Goal: Task Accomplishment & Management: Complete application form

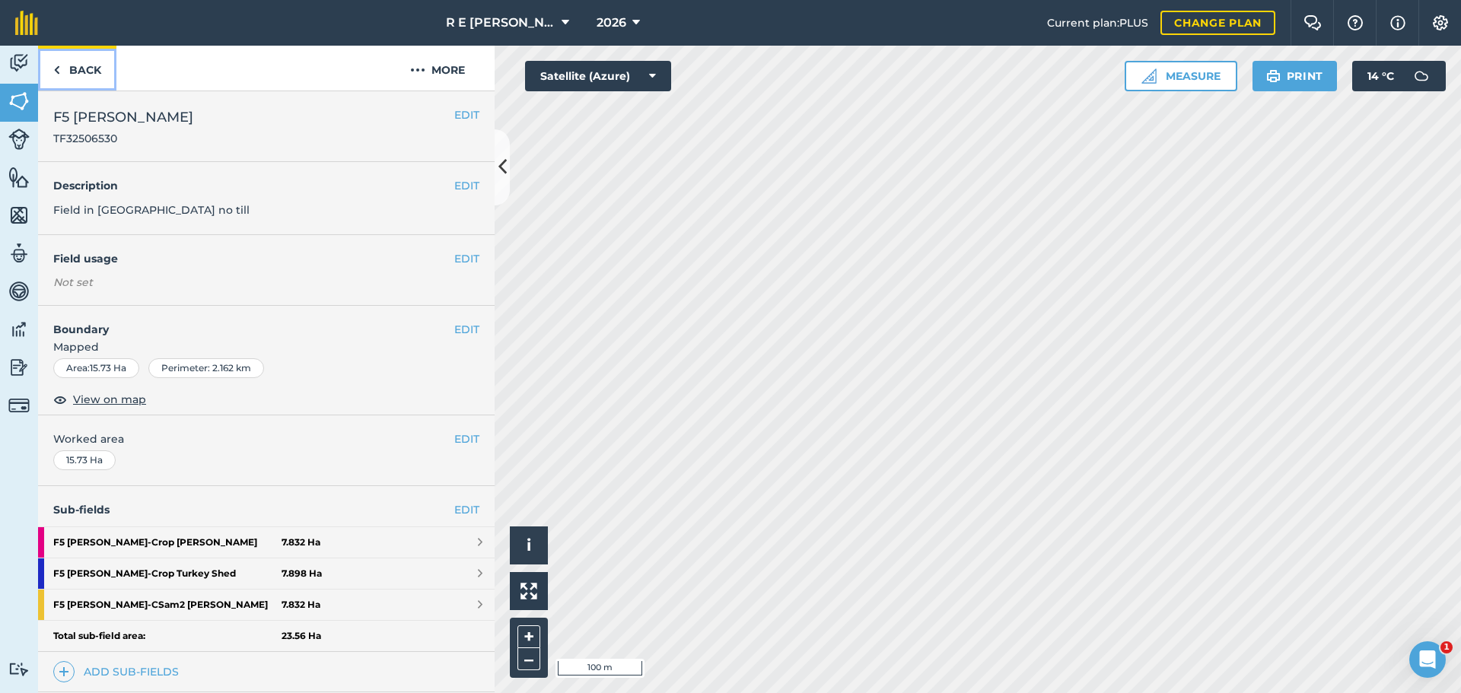
click at [95, 70] on link "Back" at bounding box center [77, 68] width 78 height 45
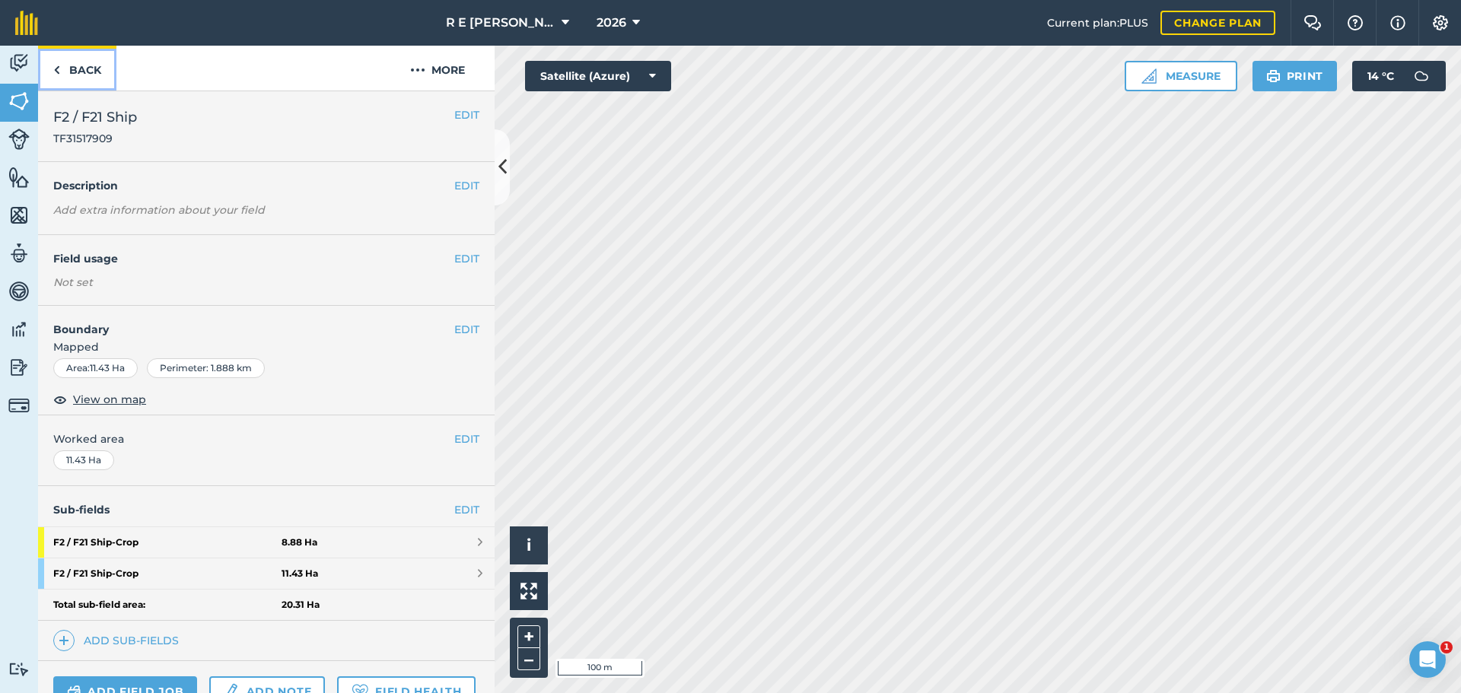
click at [79, 65] on link "Back" at bounding box center [77, 68] width 78 height 45
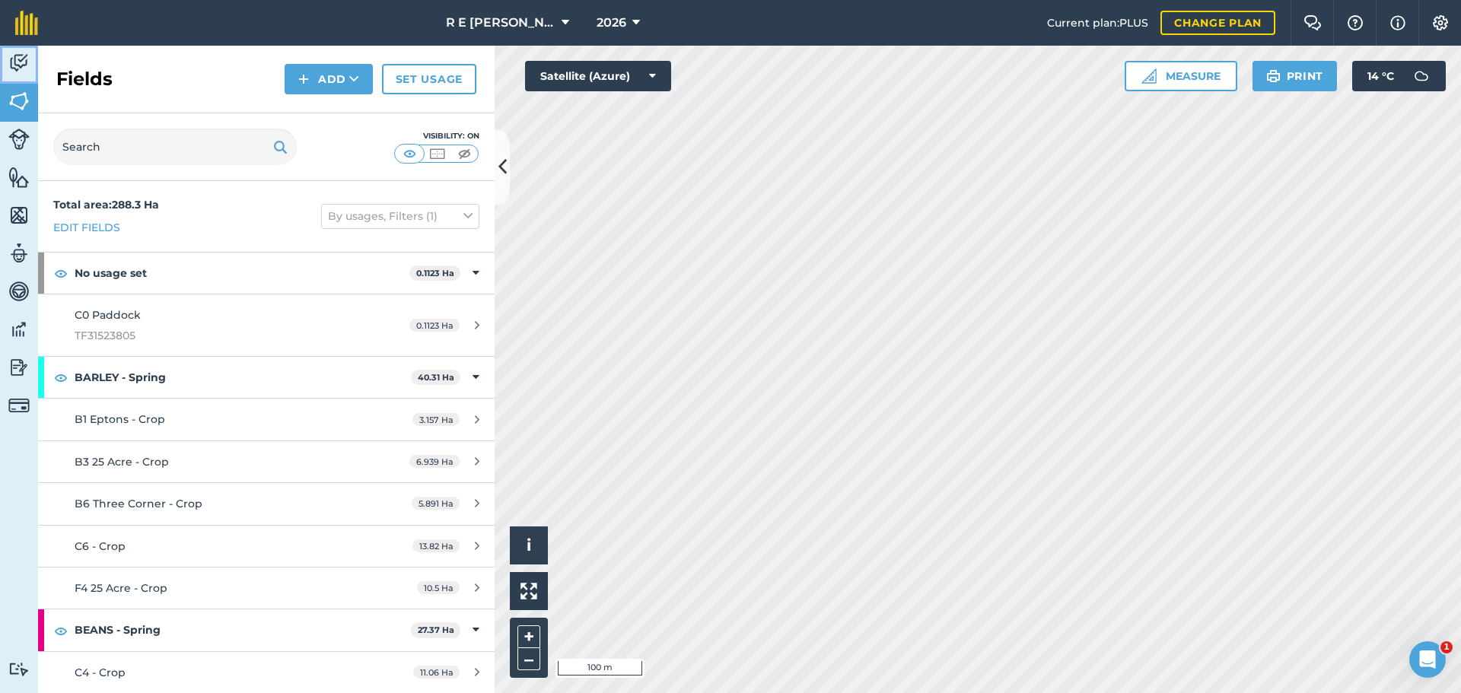
click at [13, 68] on img at bounding box center [18, 63] width 21 height 23
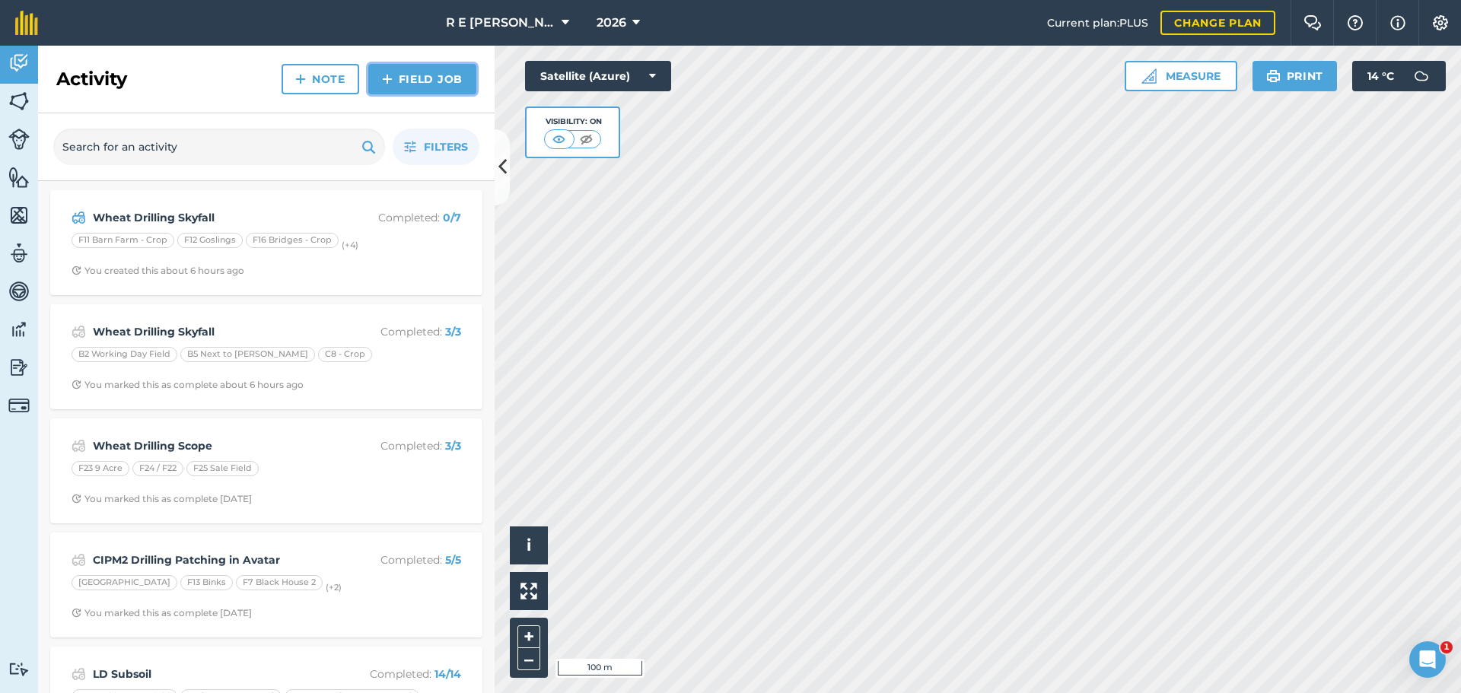
click at [389, 77] on img at bounding box center [387, 79] width 11 height 18
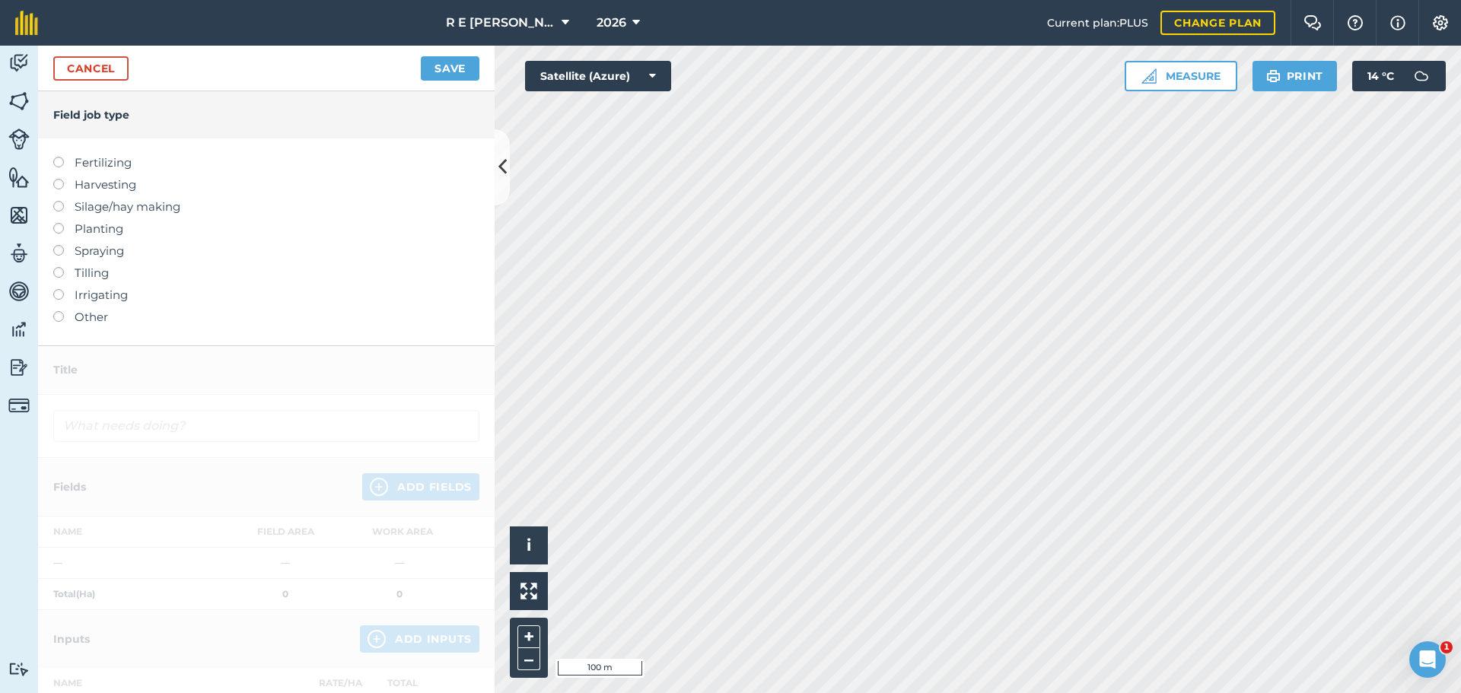
click at [57, 267] on label at bounding box center [63, 267] width 21 height 0
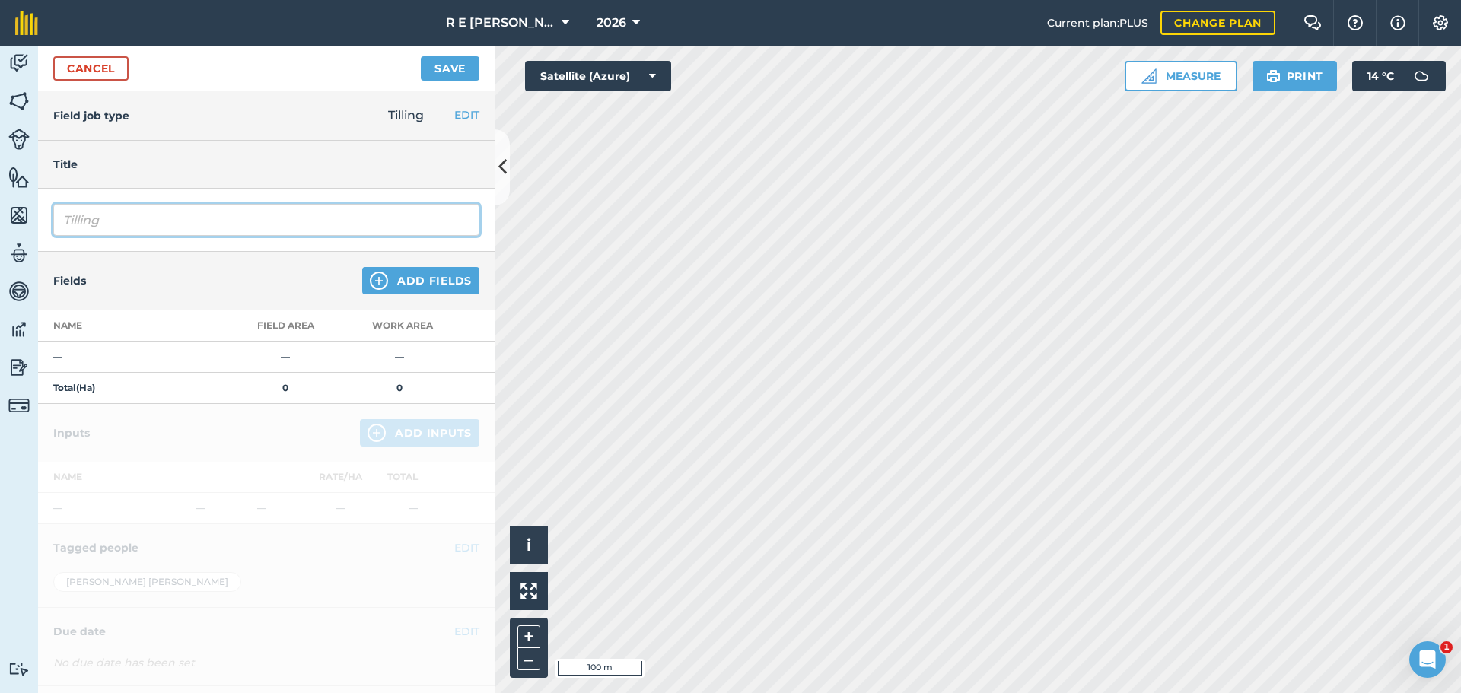
drag, startPoint x: 145, startPoint y: 219, endPoint x: 33, endPoint y: 215, distance: 111.2
click at [35, 215] on div "Activity Fields Livestock Features Maps Team Vehicles Data Reporting Billing Tu…" at bounding box center [730, 370] width 1461 height 648
type input "Pottinger Terra Disc"
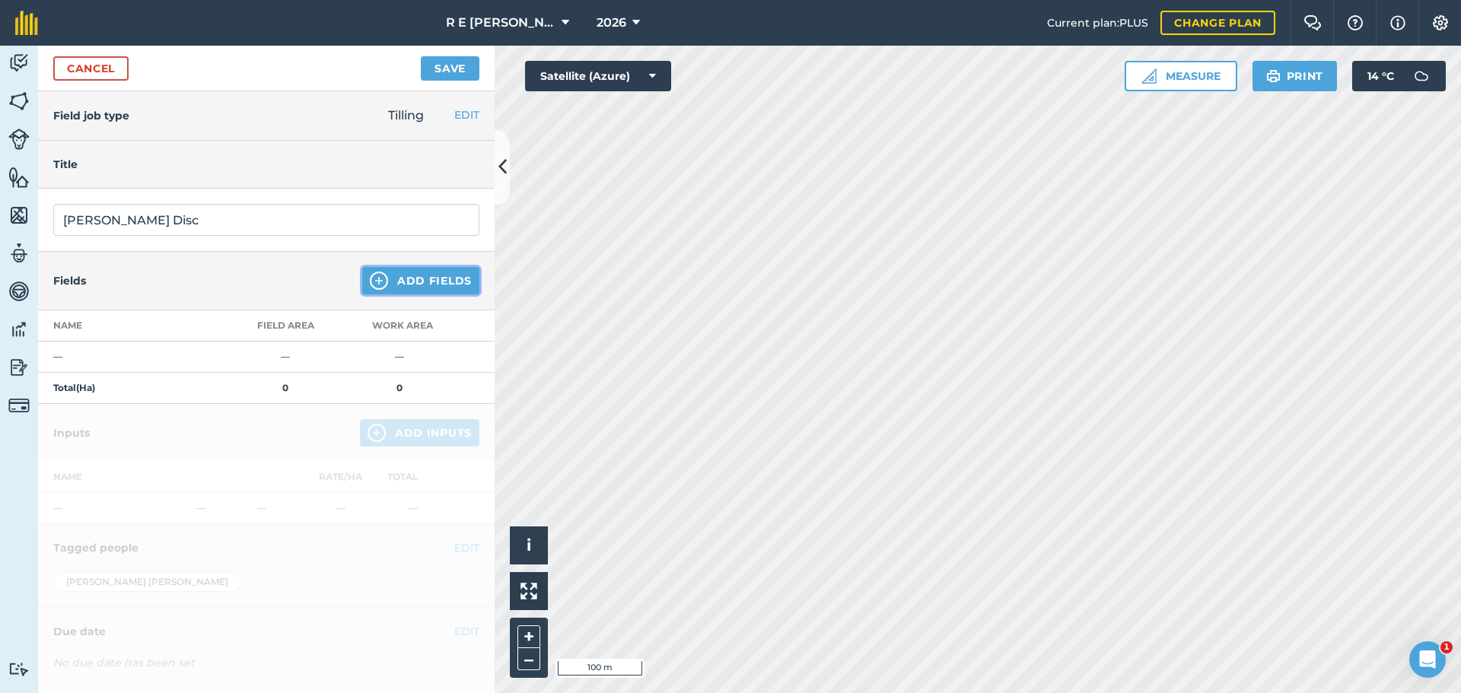
click at [371, 283] on img at bounding box center [379, 281] width 18 height 18
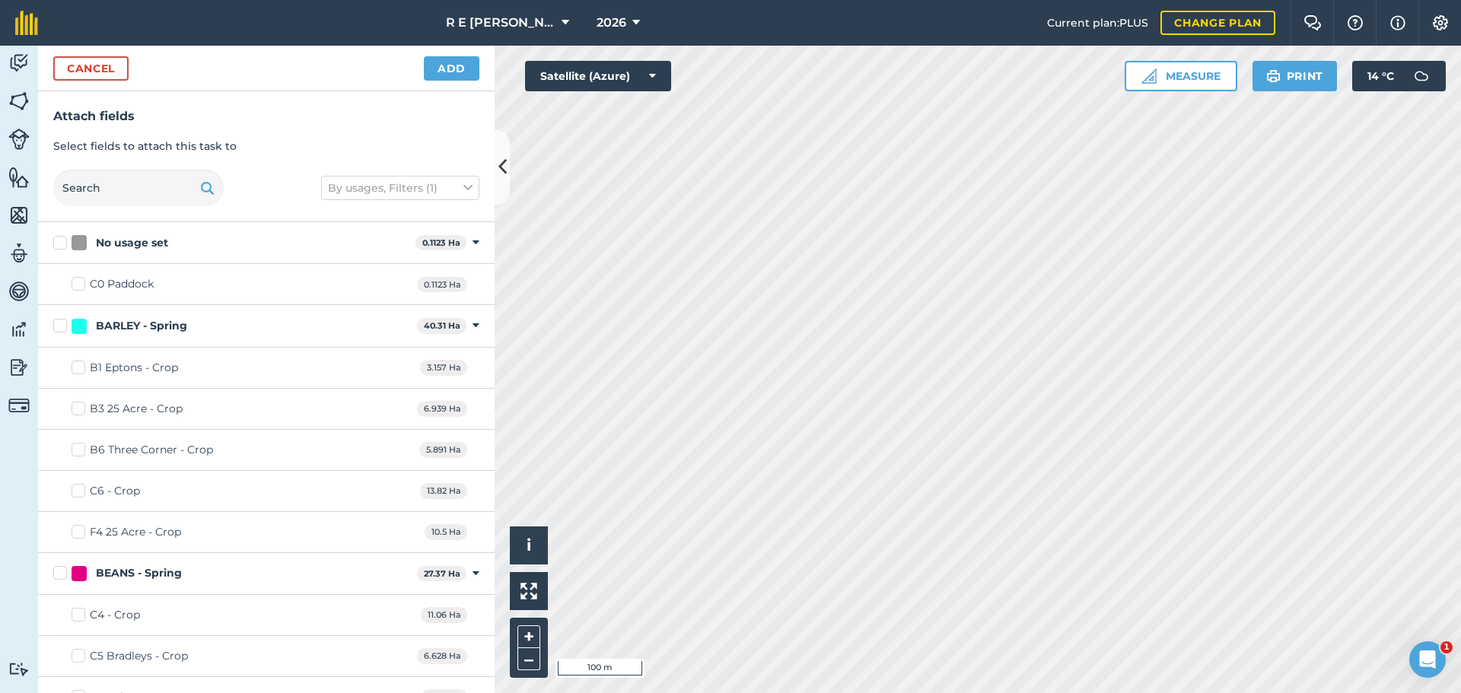
checkbox input "true"
click at [443, 68] on button "Add" at bounding box center [452, 68] width 56 height 24
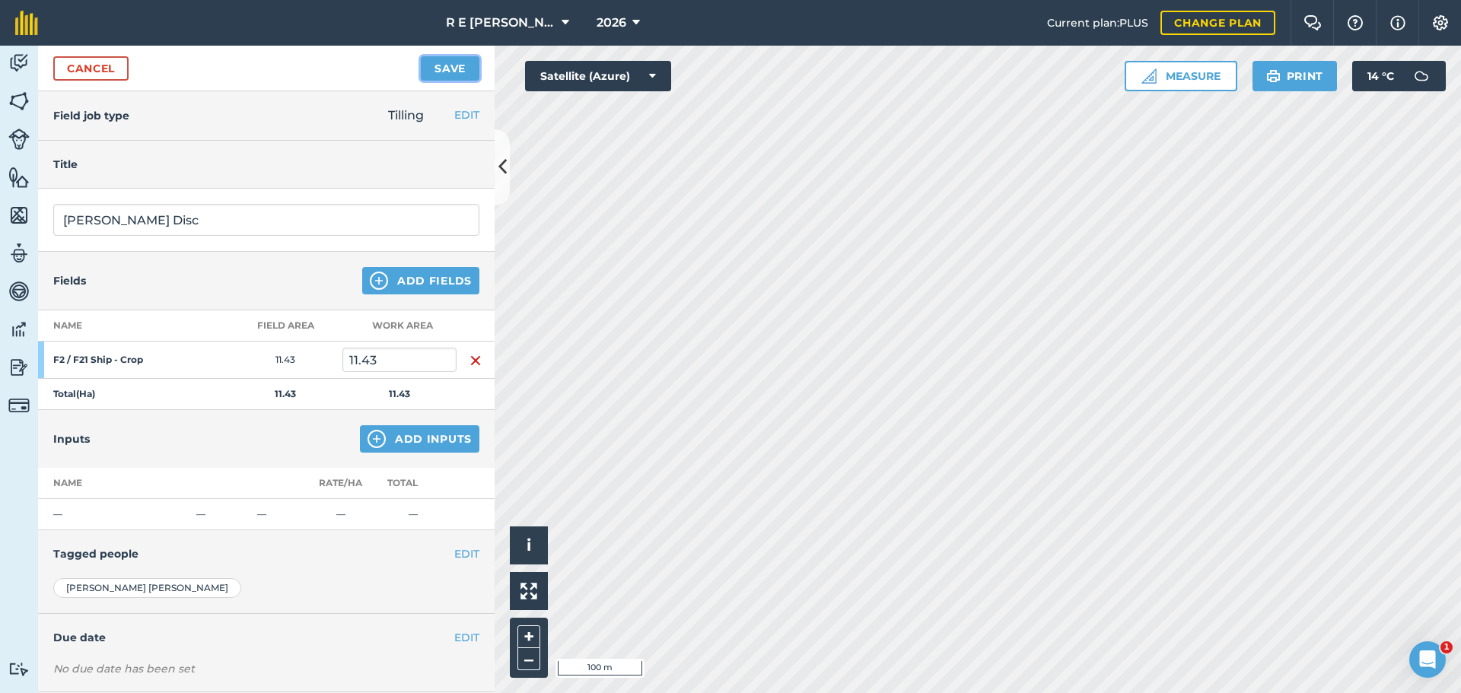
click at [438, 64] on button "Save" at bounding box center [450, 68] width 59 height 24
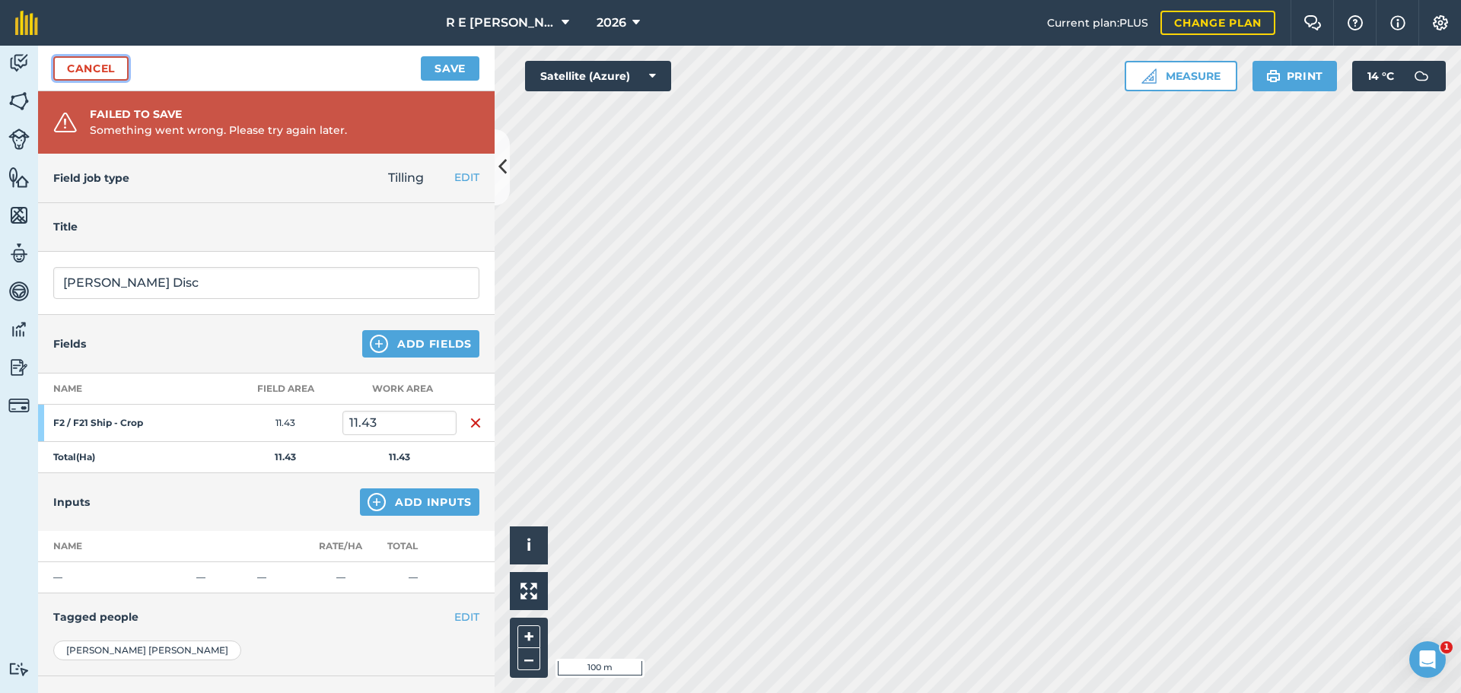
click at [68, 65] on link "Cancel" at bounding box center [90, 68] width 75 height 24
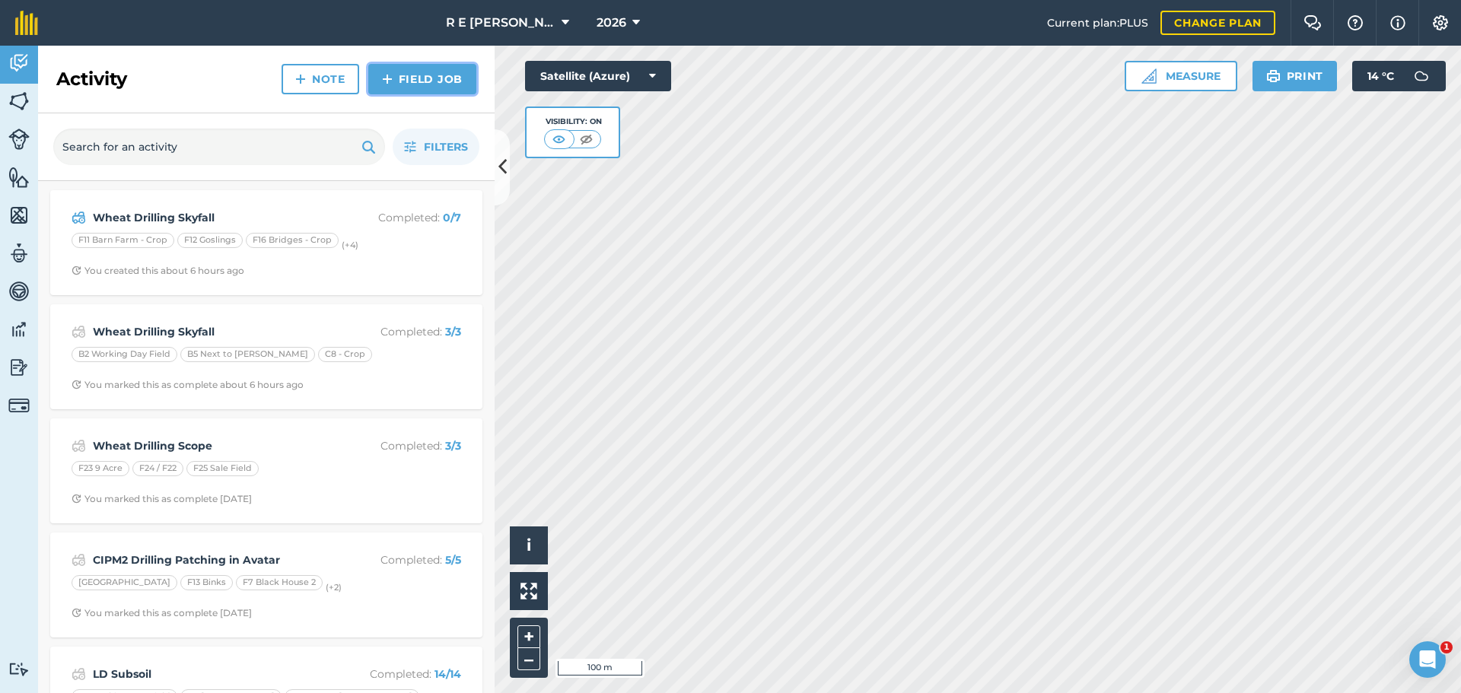
click at [386, 88] on img at bounding box center [387, 79] width 11 height 18
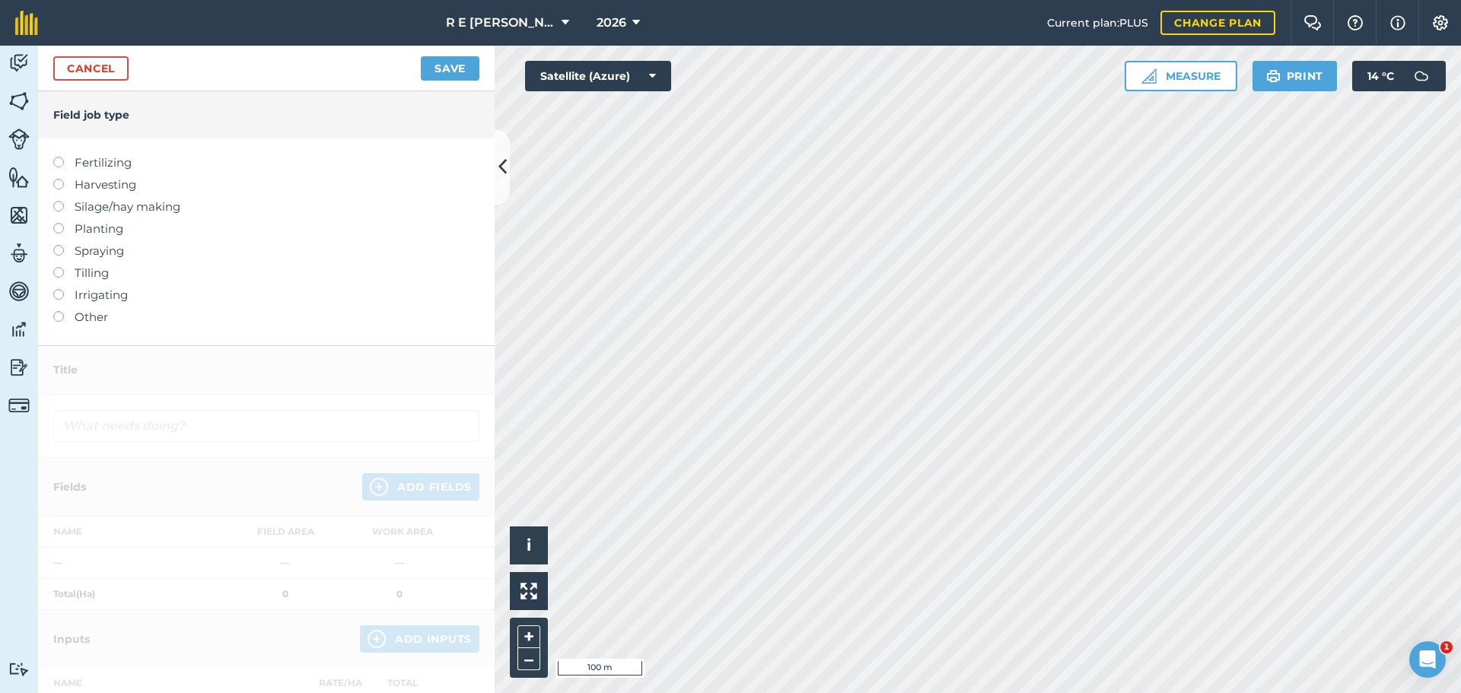
click at [58, 267] on label at bounding box center [63, 267] width 21 height 0
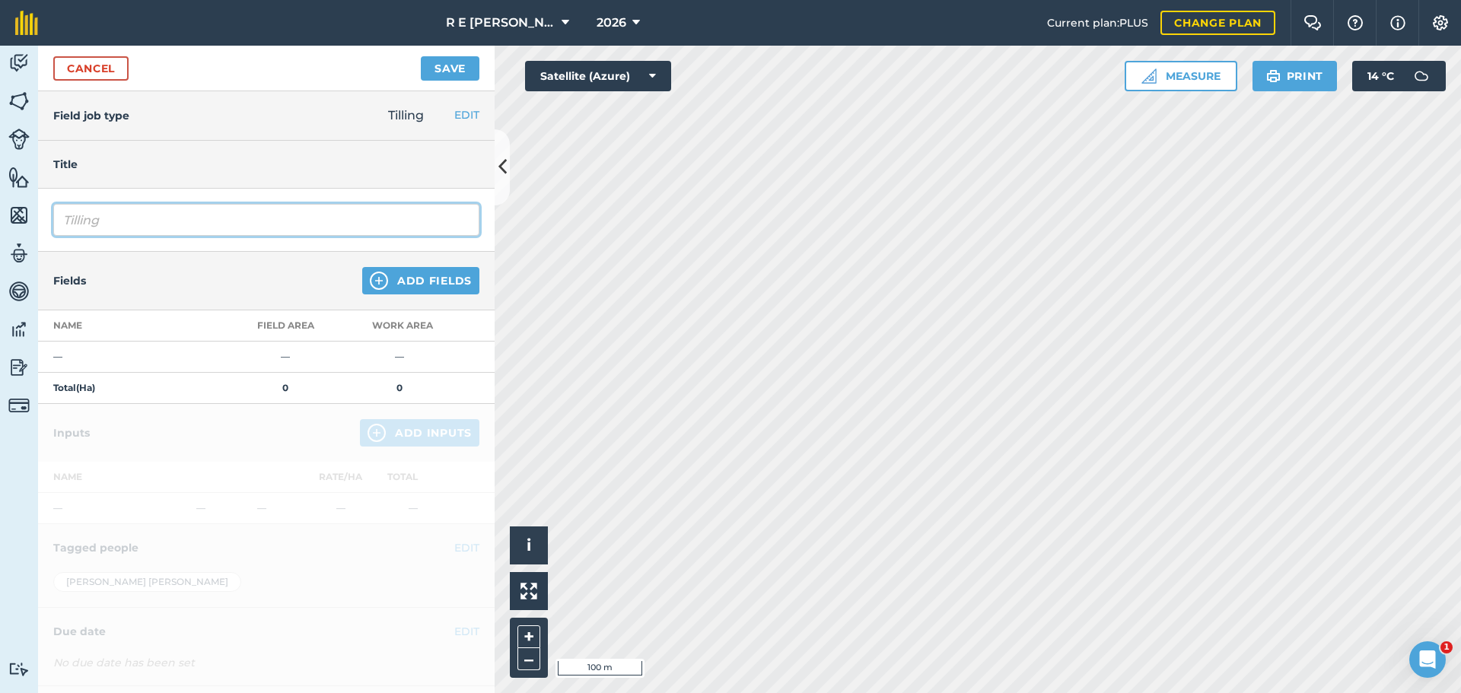
click at [98, 214] on input "Tilling" at bounding box center [266, 220] width 426 height 32
drag, startPoint x: 125, startPoint y: 216, endPoint x: 18, endPoint y: 204, distance: 107.2
click at [18, 204] on div "Activity Fields Livestock Features Maps Team Vehicles Data Reporting Billing Tu…" at bounding box center [730, 370] width 1461 height 648
type input "Pottinger Terra Disc"
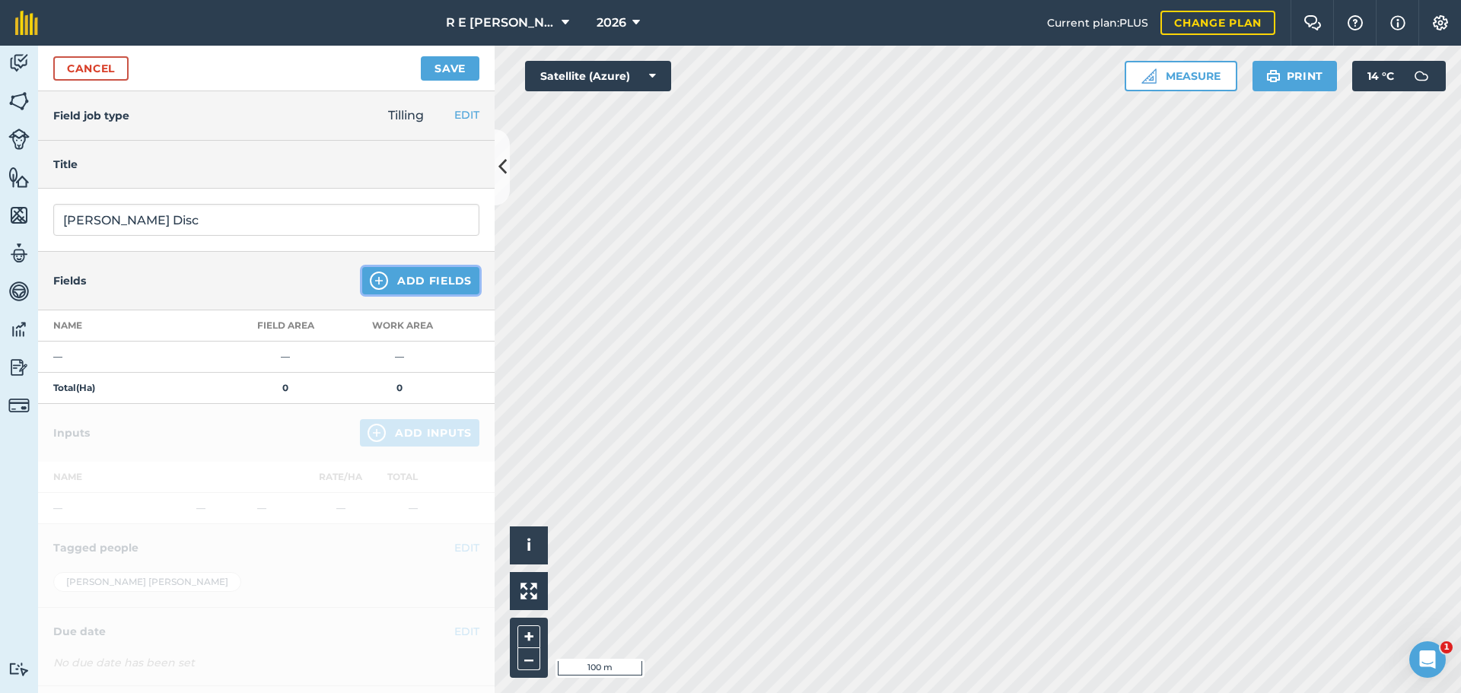
click at [370, 283] on img at bounding box center [379, 281] width 18 height 18
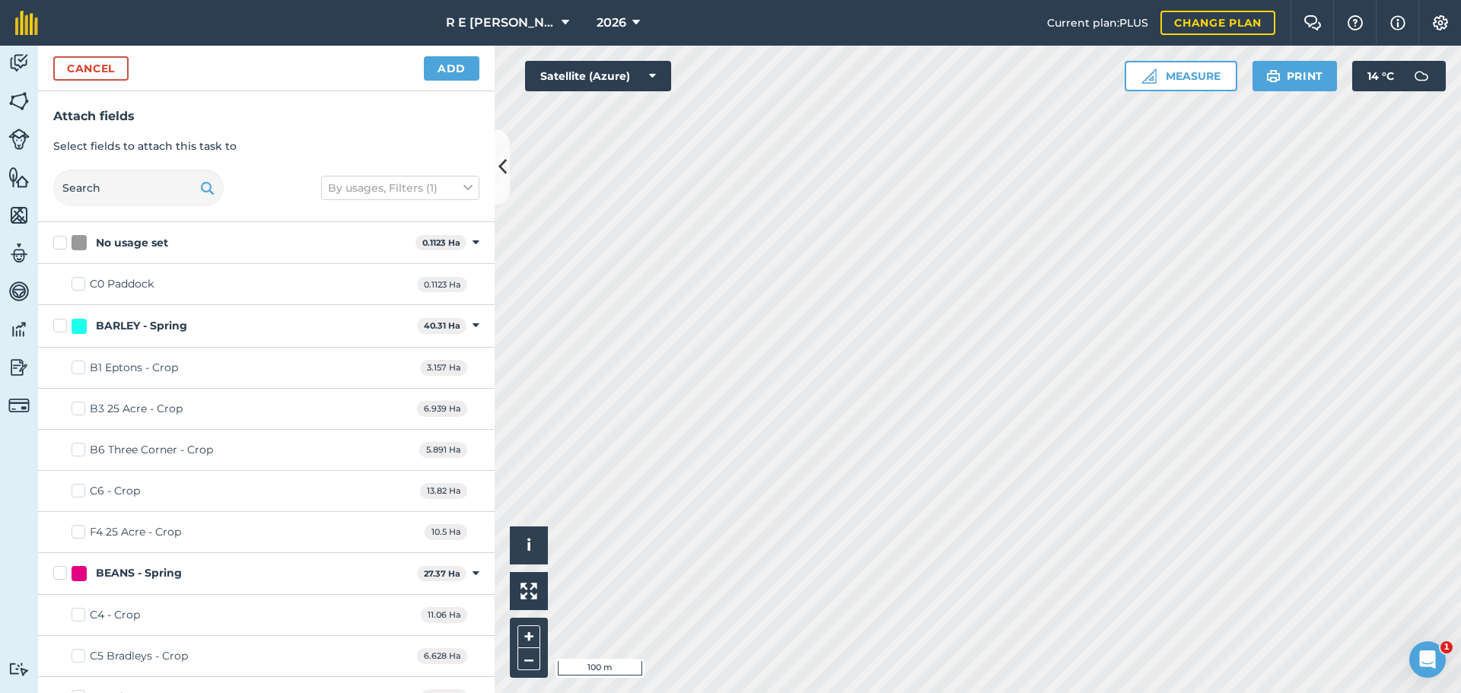
checkbox input "true"
click at [444, 74] on button "Add" at bounding box center [452, 68] width 56 height 24
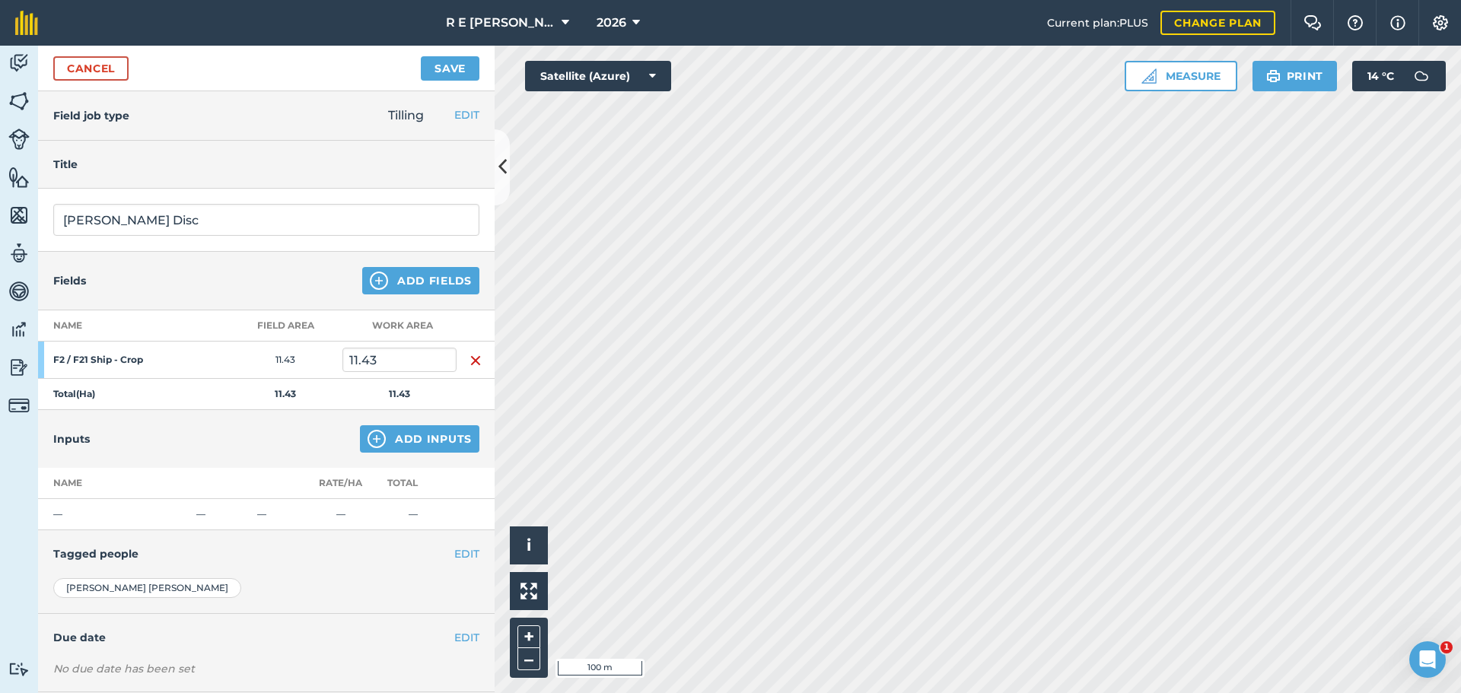
drag, startPoint x: 444, startPoint y: 74, endPoint x: 415, endPoint y: 179, distance: 108.7
click at [415, 179] on div "Title" at bounding box center [266, 165] width 457 height 48
click at [430, 65] on button "Save" at bounding box center [450, 68] width 59 height 24
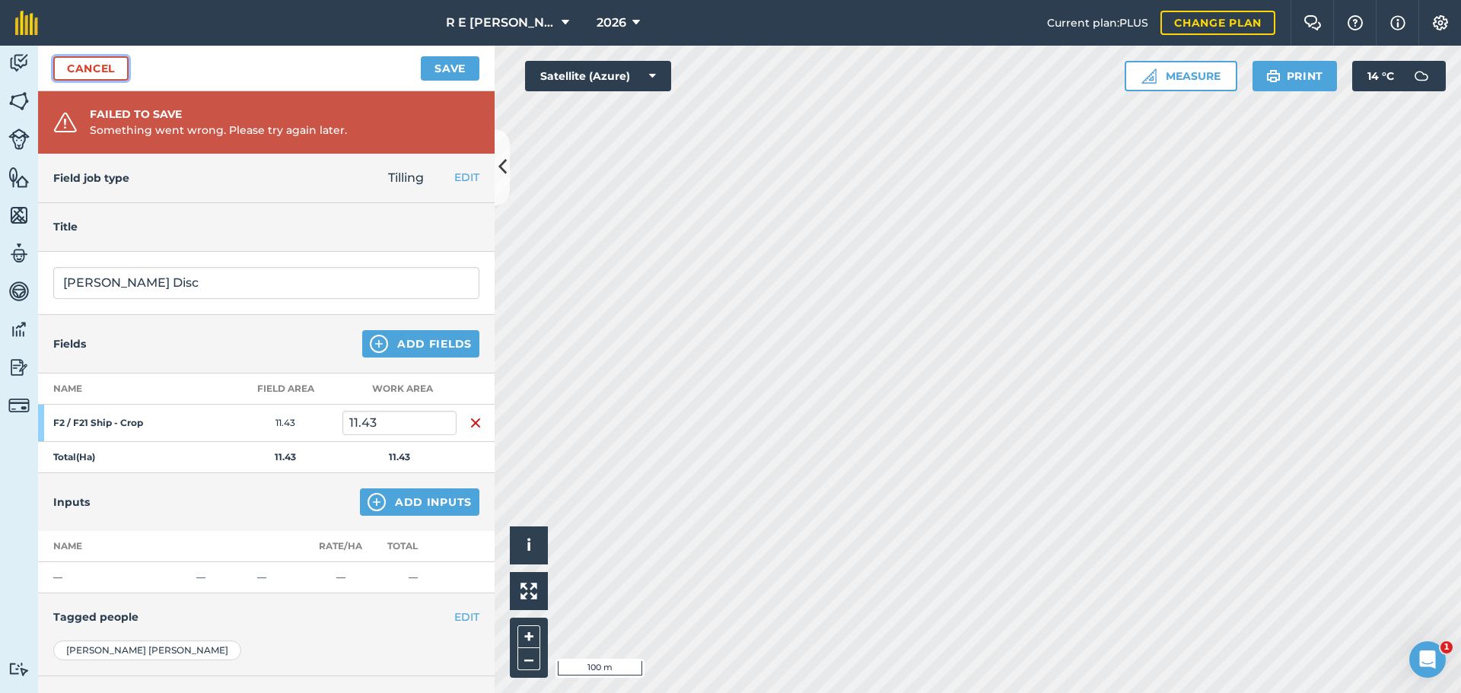
click at [112, 66] on link "Cancel" at bounding box center [90, 68] width 75 height 24
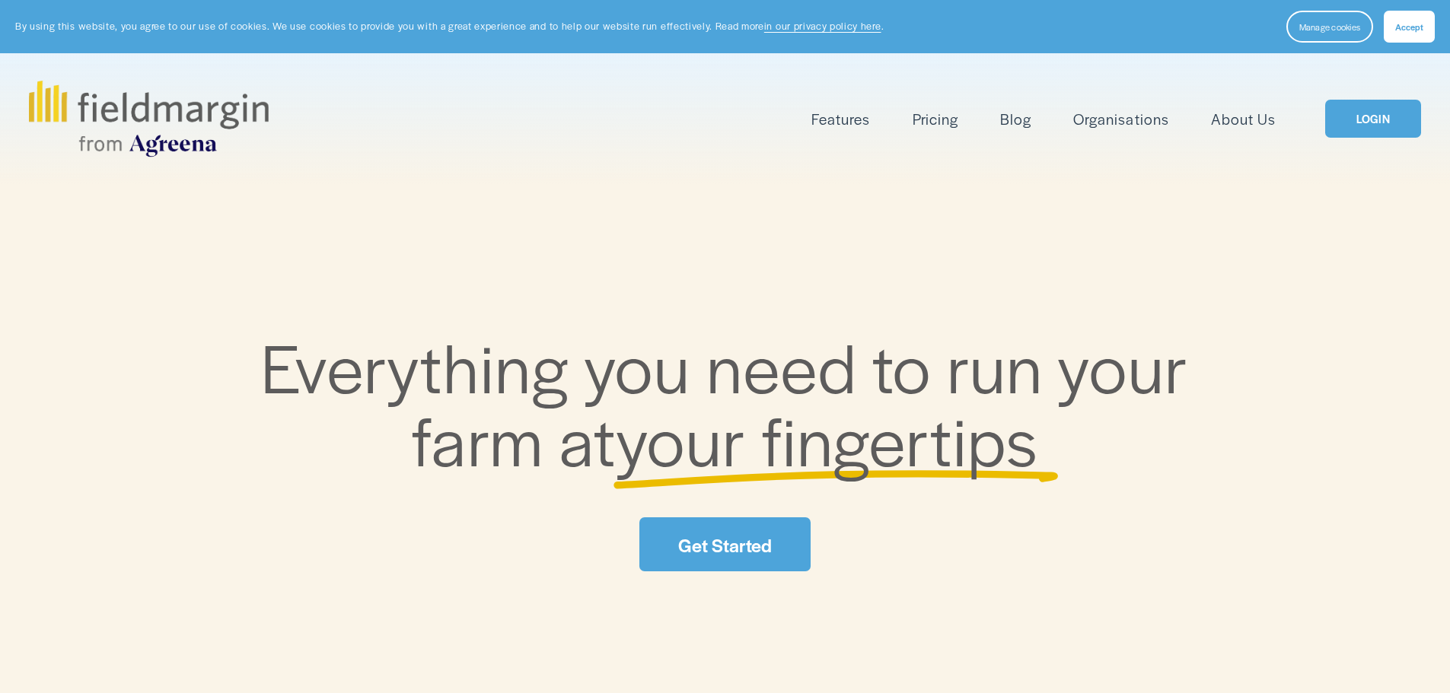
click at [1362, 124] on link "LOGIN" at bounding box center [1373, 119] width 96 height 39
click at [1009, 117] on link "Blog" at bounding box center [1015, 119] width 31 height 25
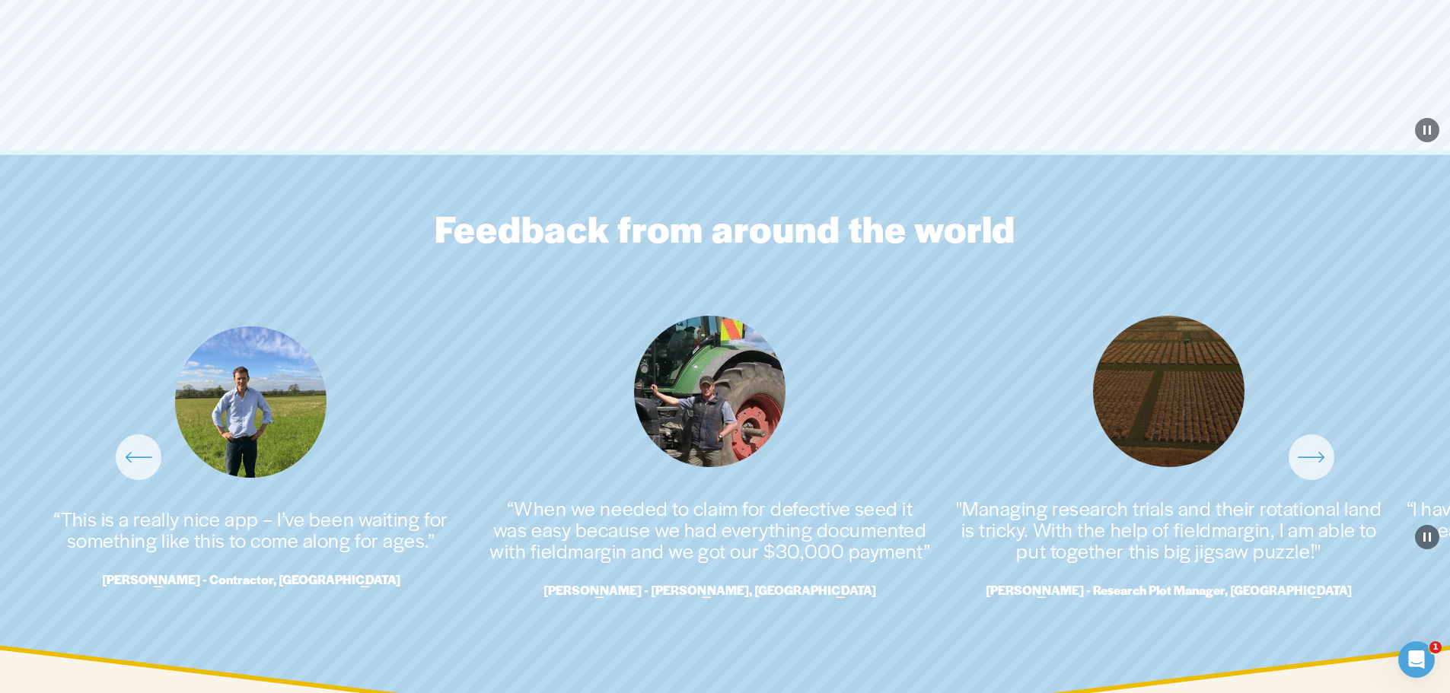
scroll to position [3501, 0]
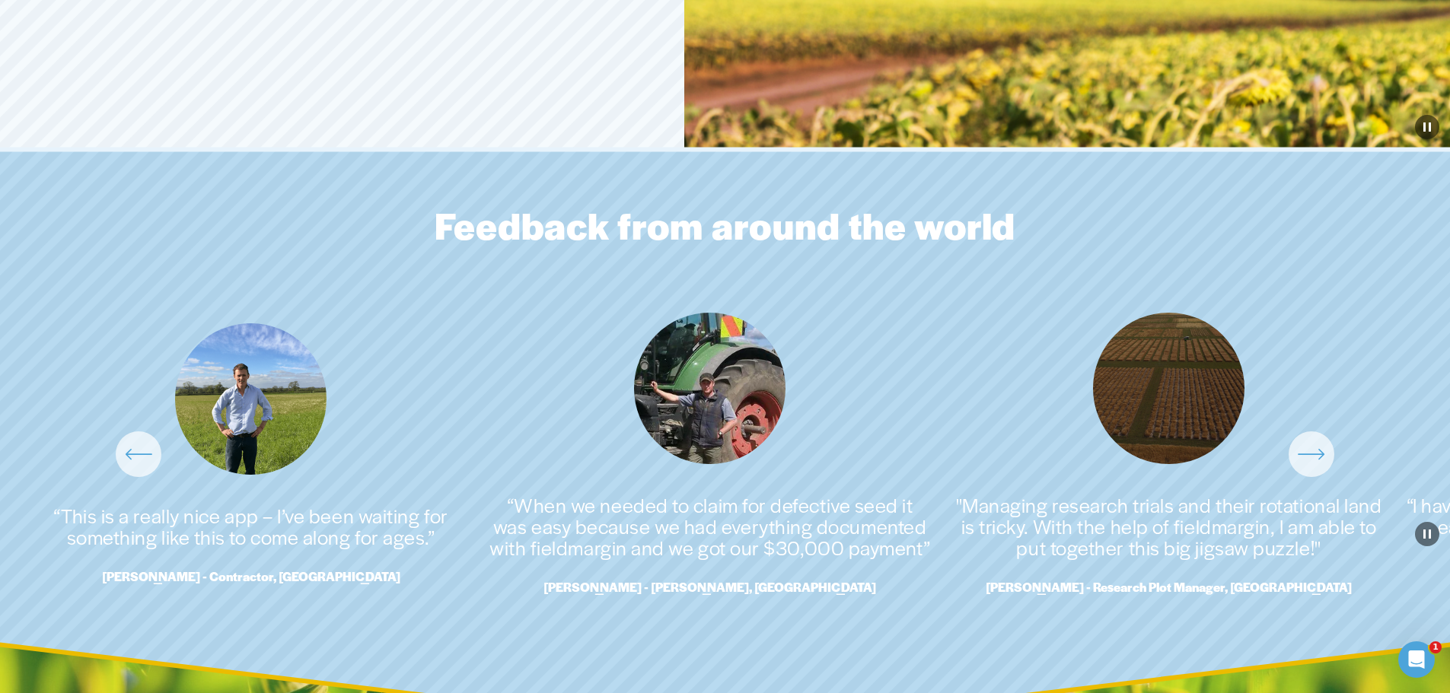
click at [1310, 454] on icon "\a \a \a Next\a \a" at bounding box center [1310, 454] width 24 height 0
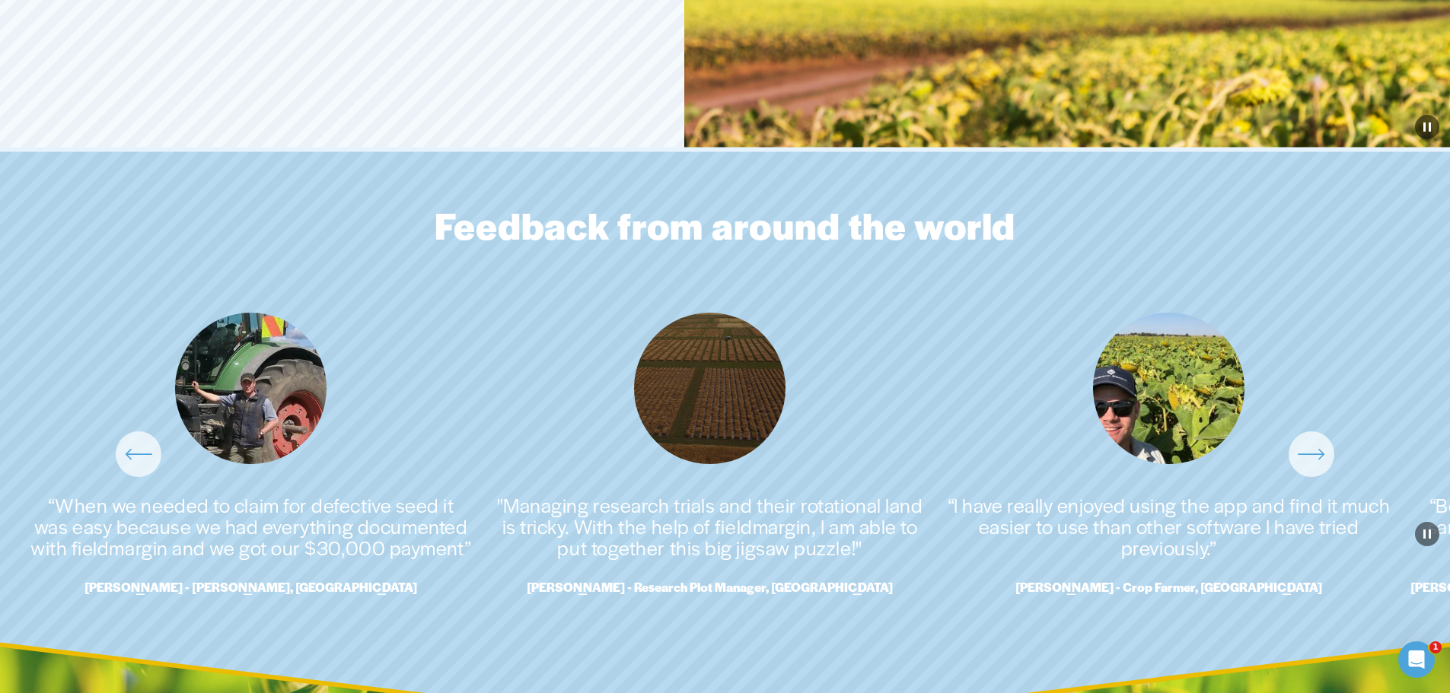
click at [1311, 454] on icon "\a \a \a Next\a \a" at bounding box center [1310, 454] width 24 height 0
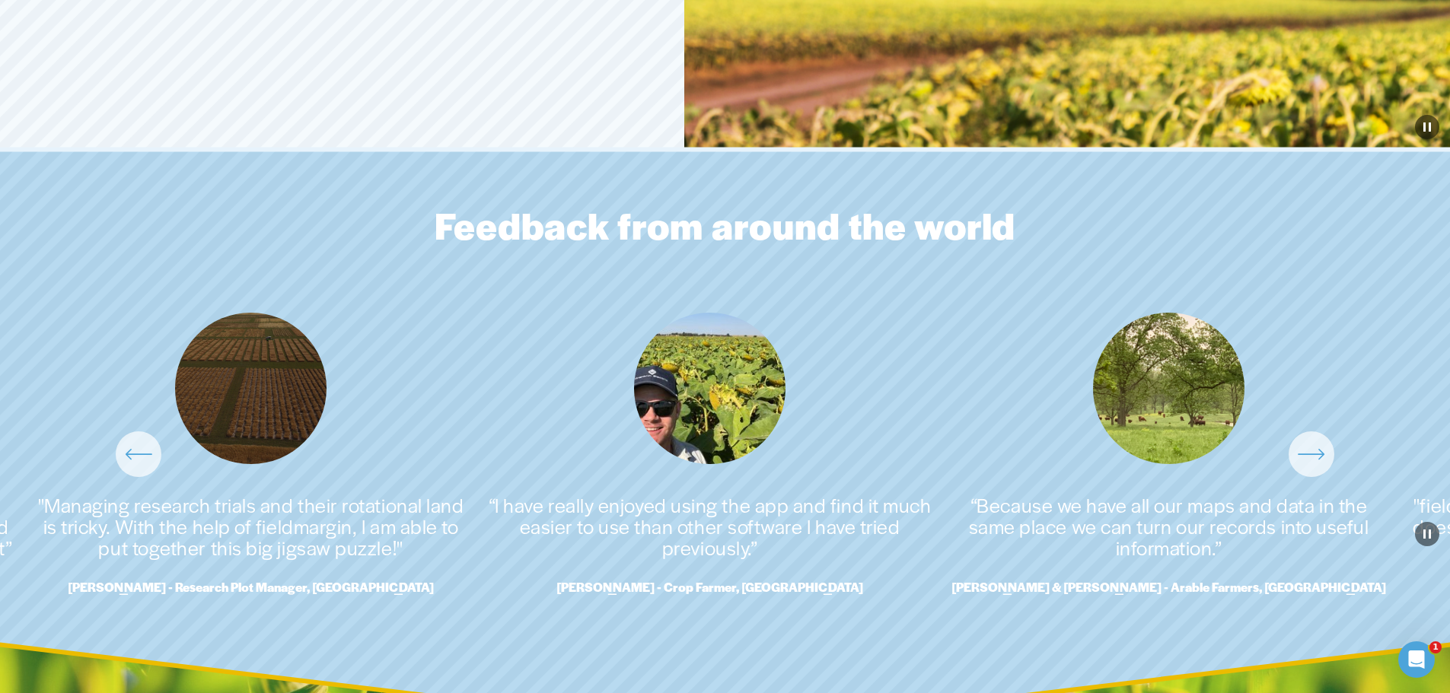
click at [1311, 454] on icon "\a \a \a Next\a \a" at bounding box center [1310, 454] width 24 height 0
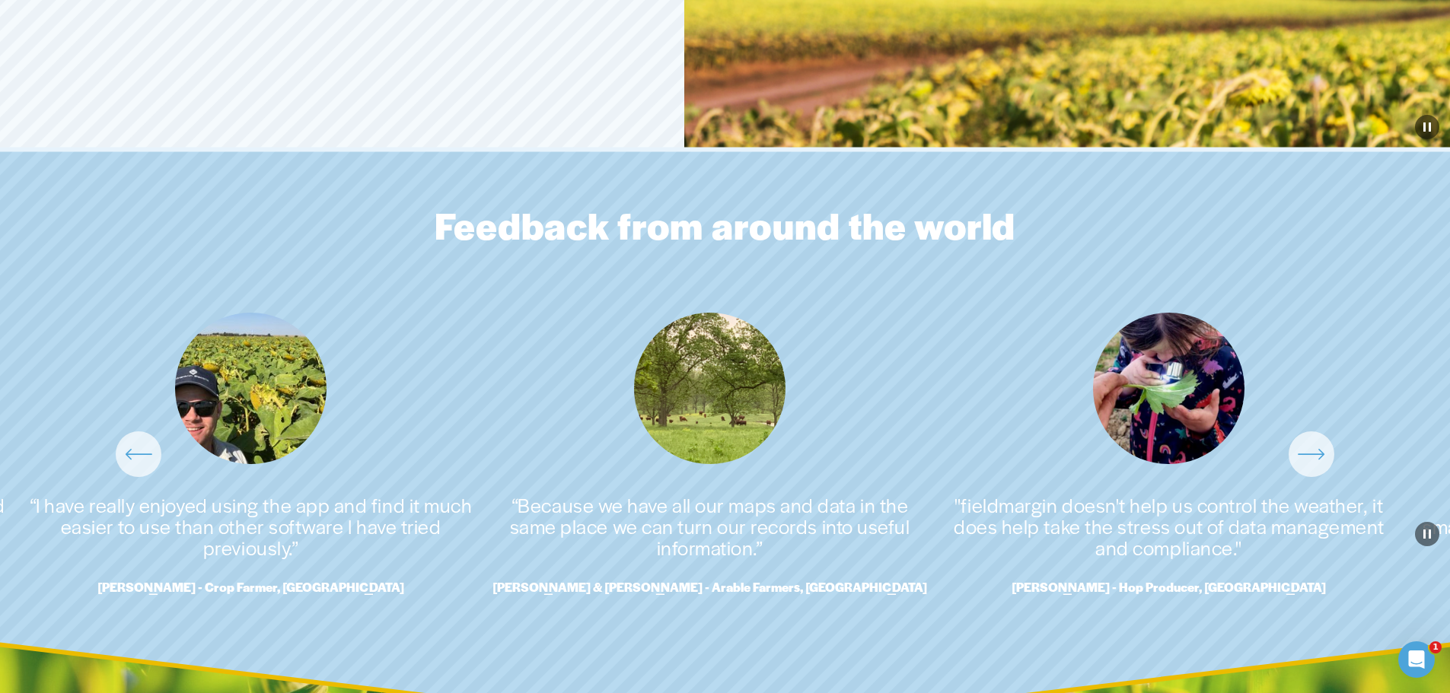
click at [1311, 454] on icon "\a \a \a Next\a \a" at bounding box center [1310, 454] width 24 height 0
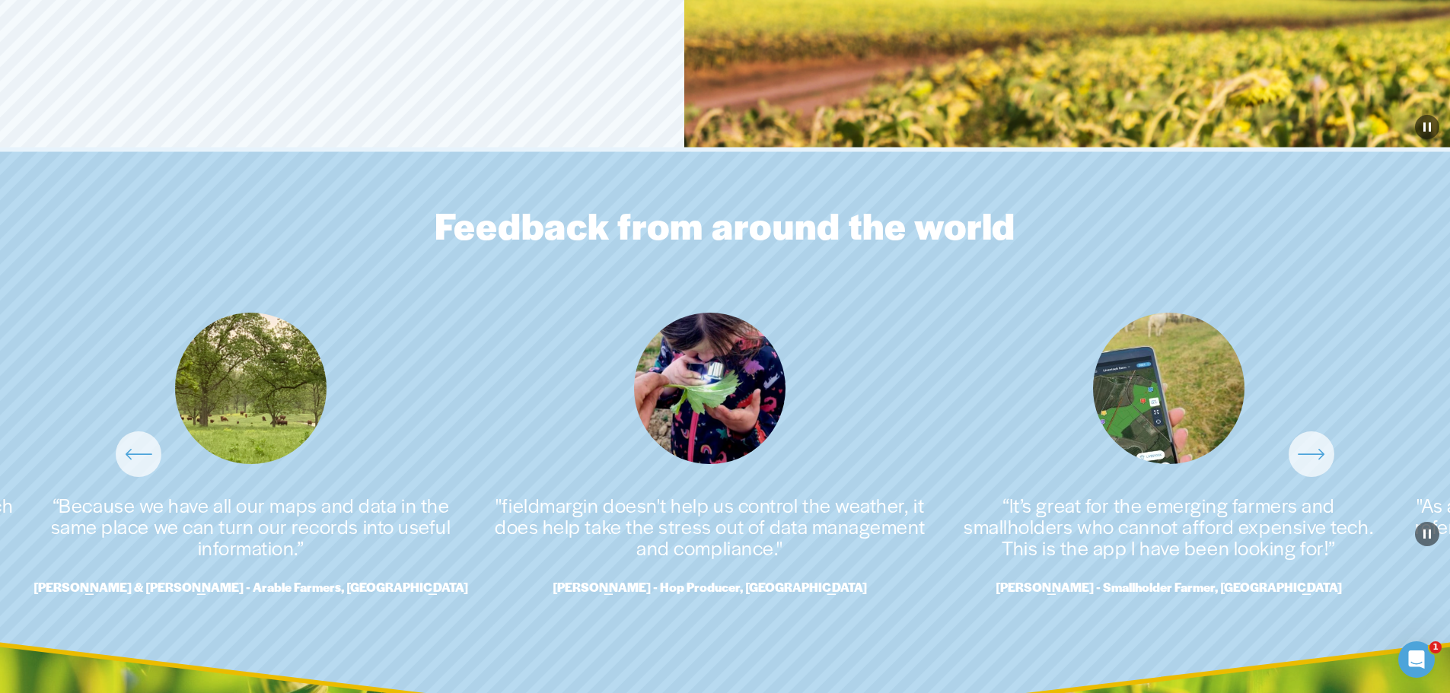
click at [1311, 454] on icon "\a \a \a Next\a \a" at bounding box center [1310, 454] width 24 height 0
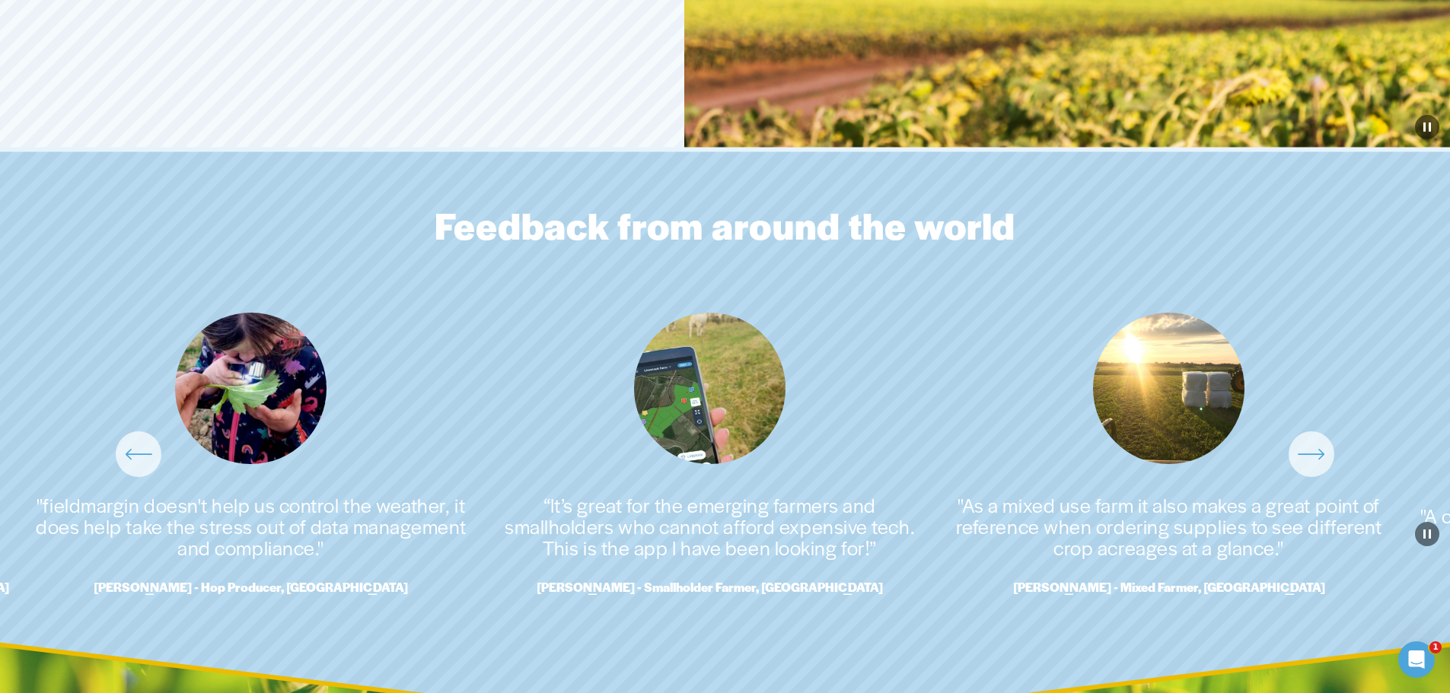
click at [1311, 454] on icon "\a \a \a Next\a \a" at bounding box center [1310, 454] width 24 height 0
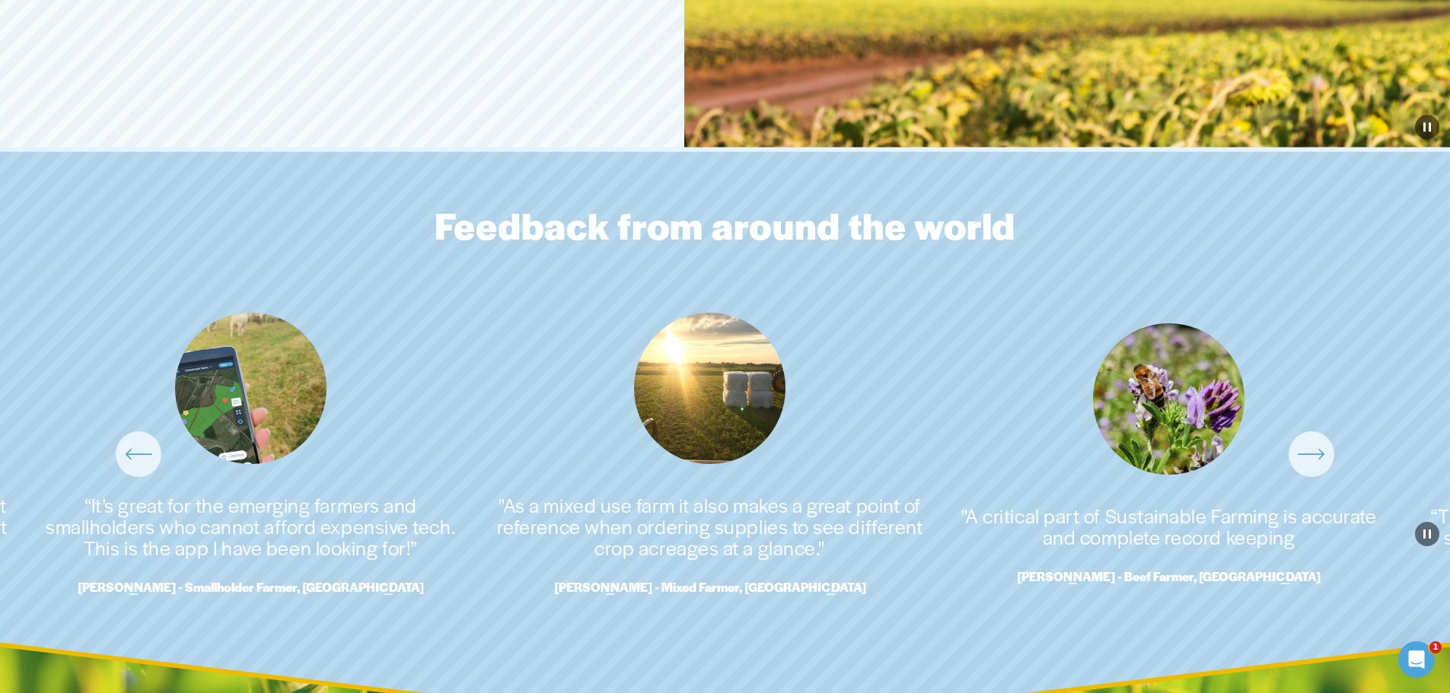
click at [1311, 454] on icon "\a \a \a Next\a \a" at bounding box center [1310, 454] width 24 height 0
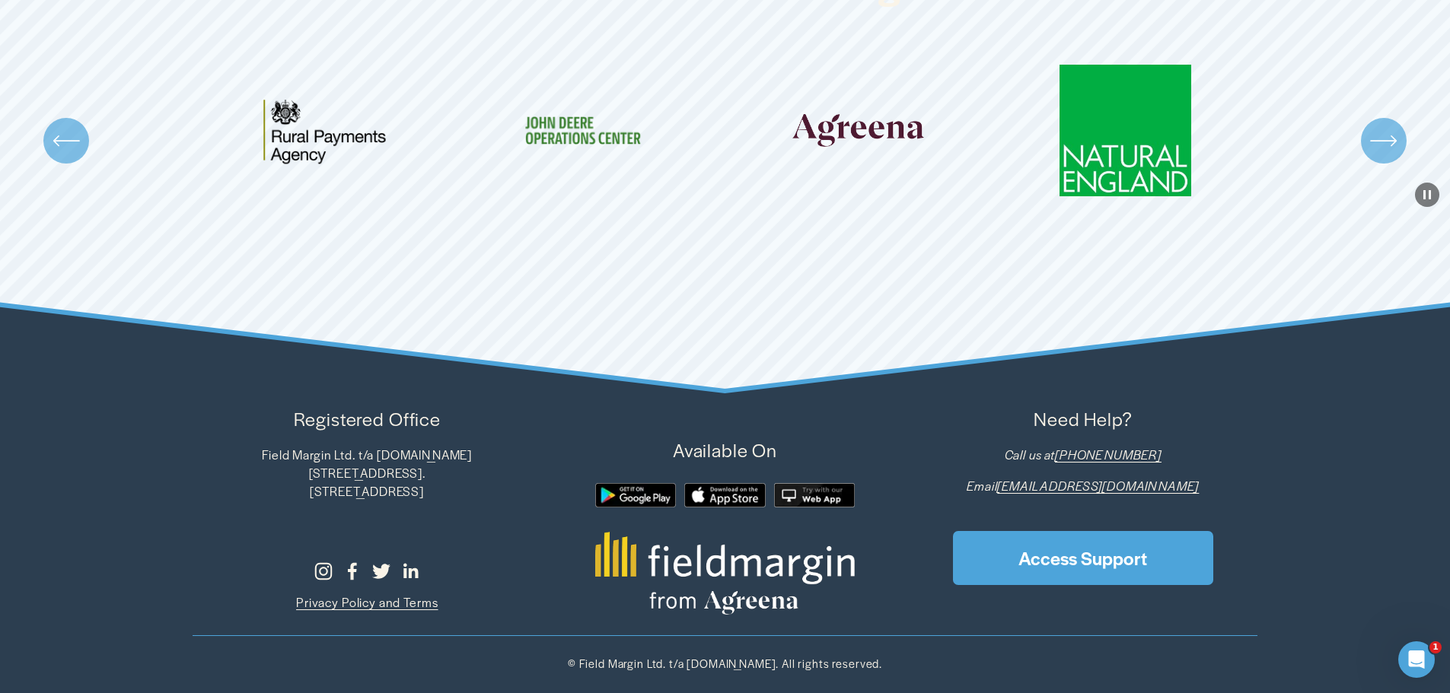
scroll to position [4835, 0]
click at [1375, 149] on icon "\a \a \a Next\a \a" at bounding box center [1383, 140] width 27 height 27
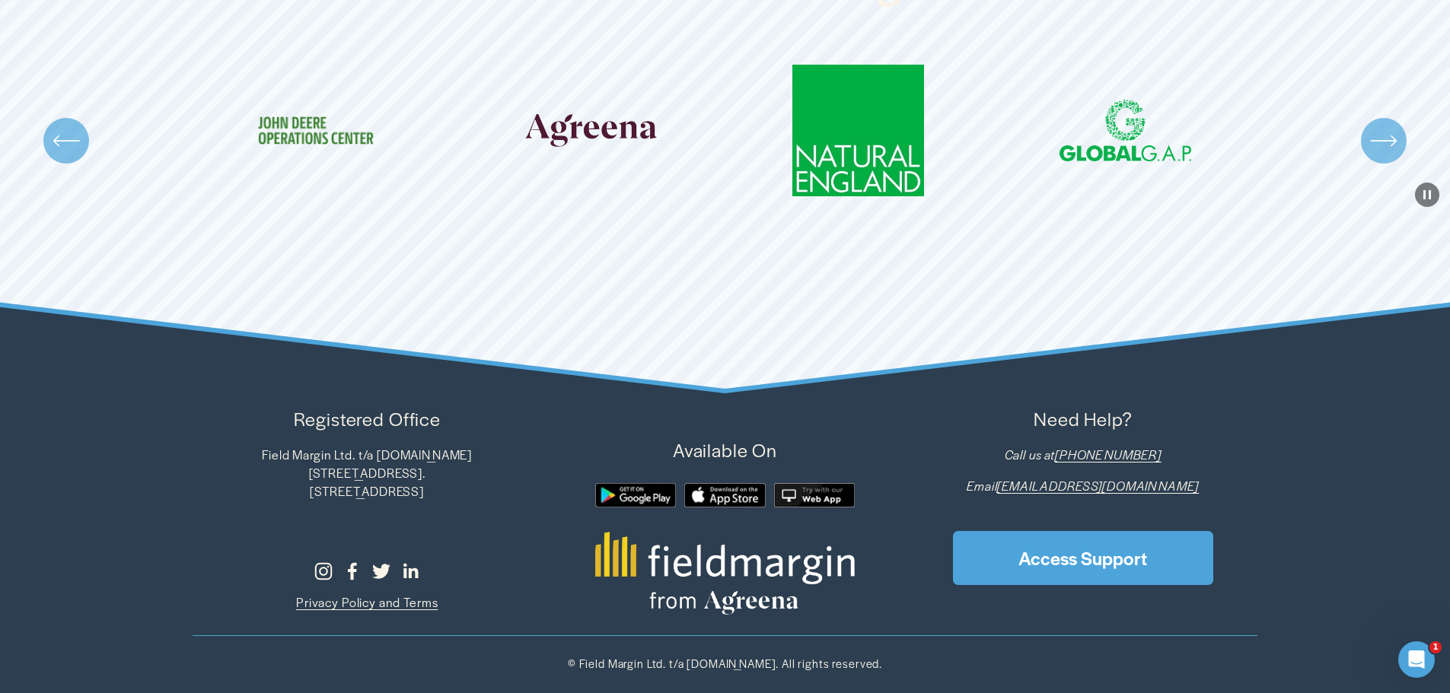
click at [1375, 149] on icon "\a \a \a Next\a \a" at bounding box center [1383, 140] width 27 height 27
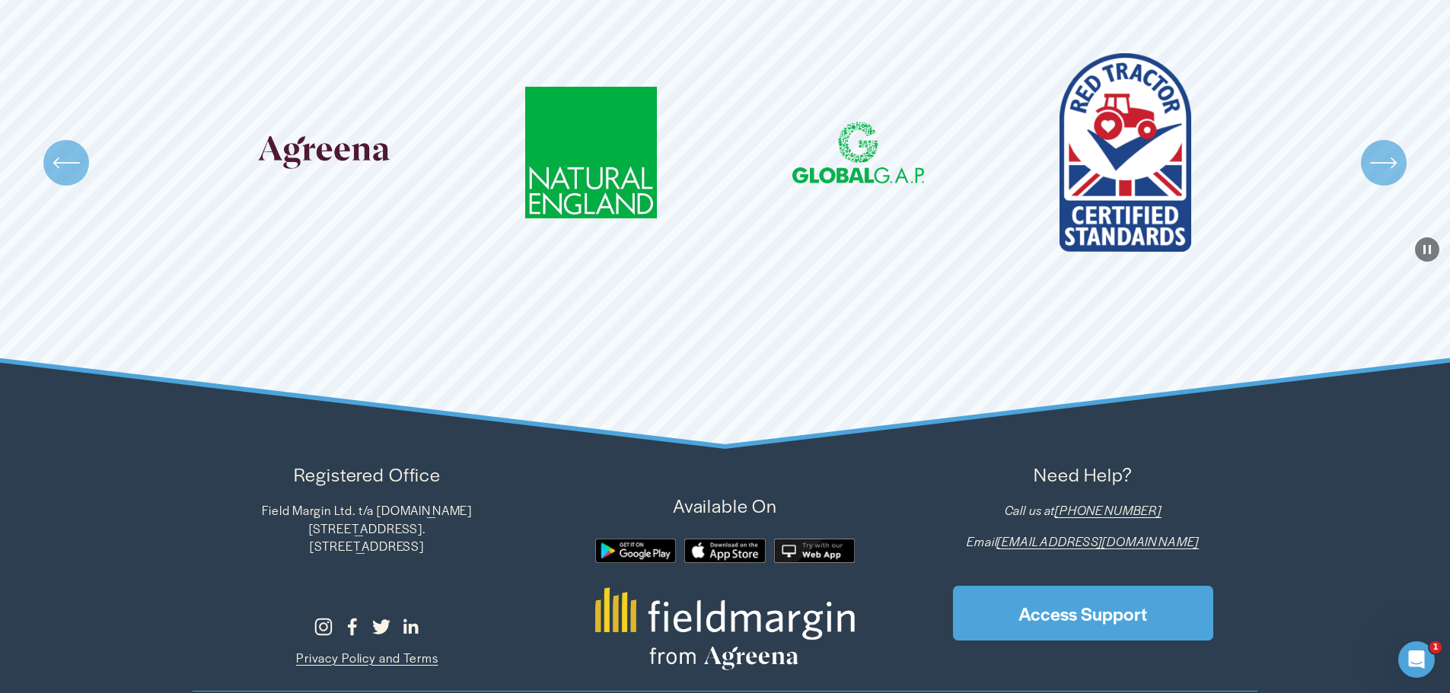
click at [1375, 149] on div "\a \a \a Next\a \a" at bounding box center [1384, 163] width 46 height 46
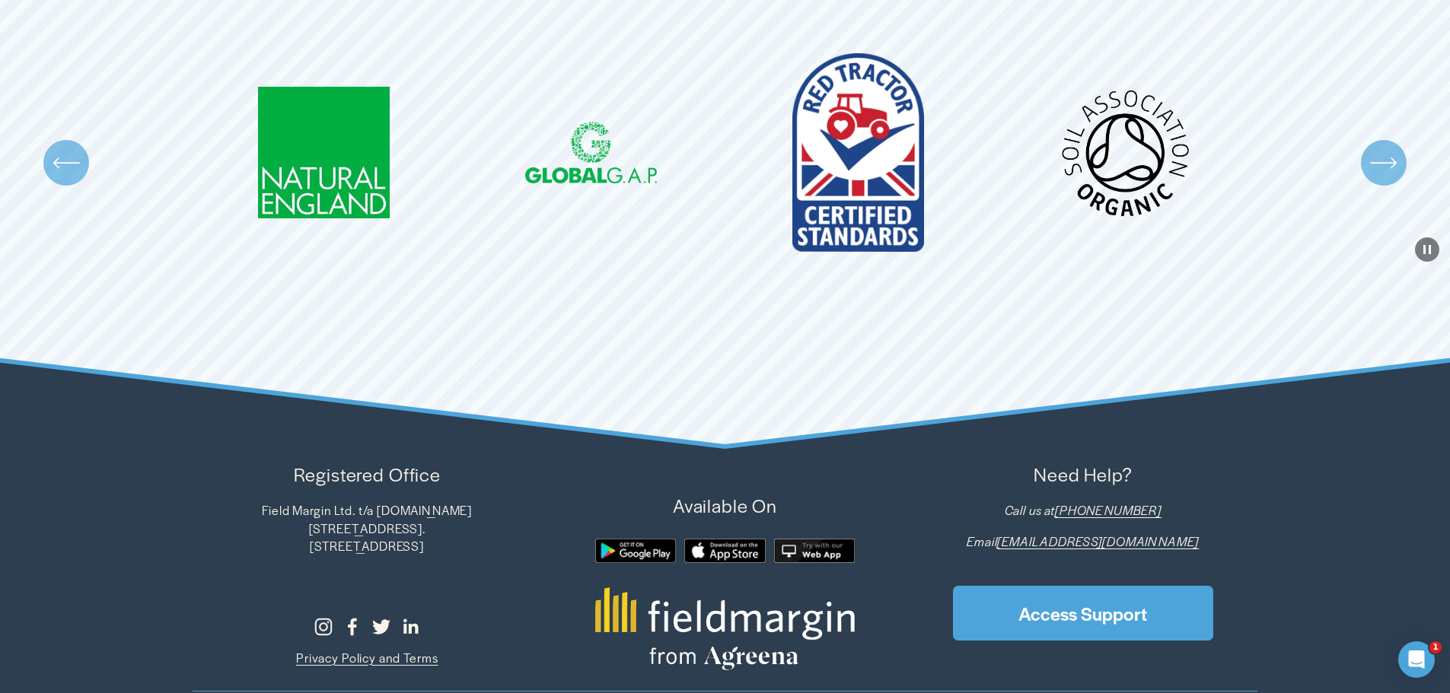
click at [1375, 166] on icon "\a \a \a Next\a \a" at bounding box center [1383, 162] width 27 height 27
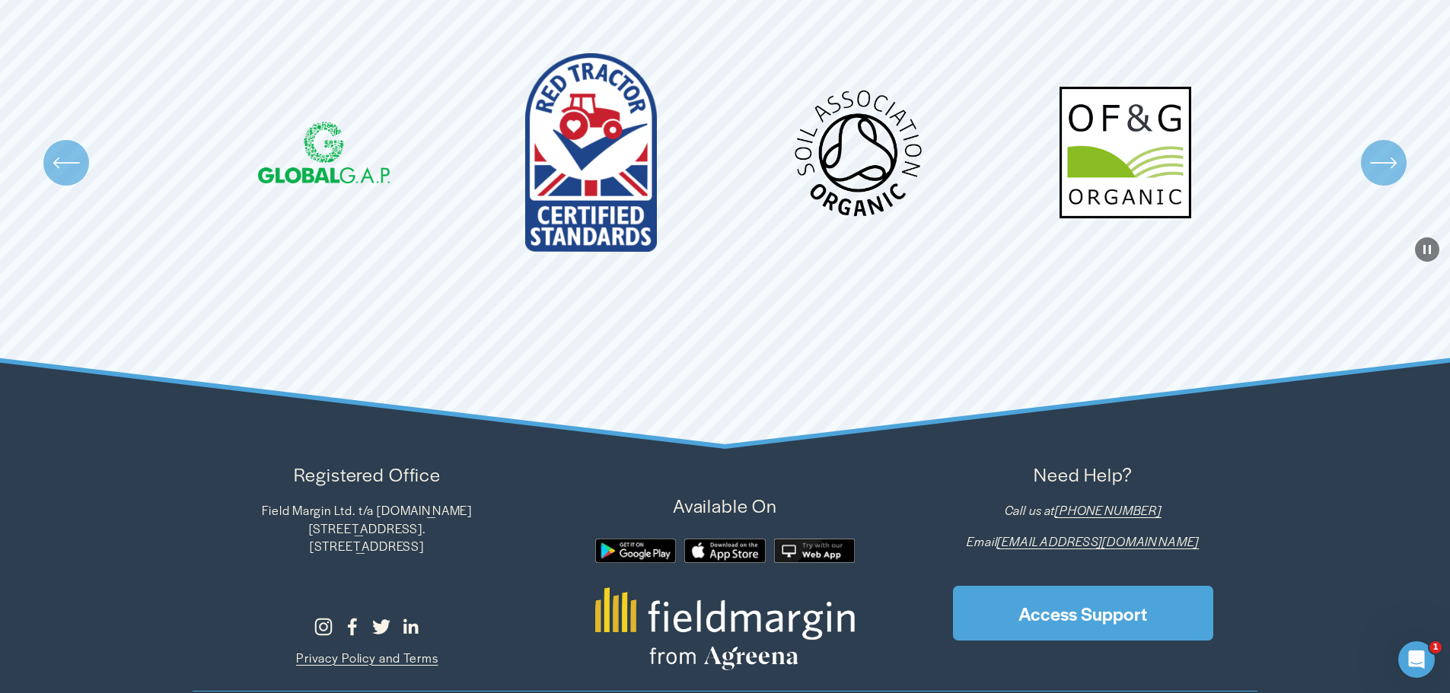
click at [1375, 166] on icon "\a \a \a Next\a \a" at bounding box center [1383, 162] width 27 height 27
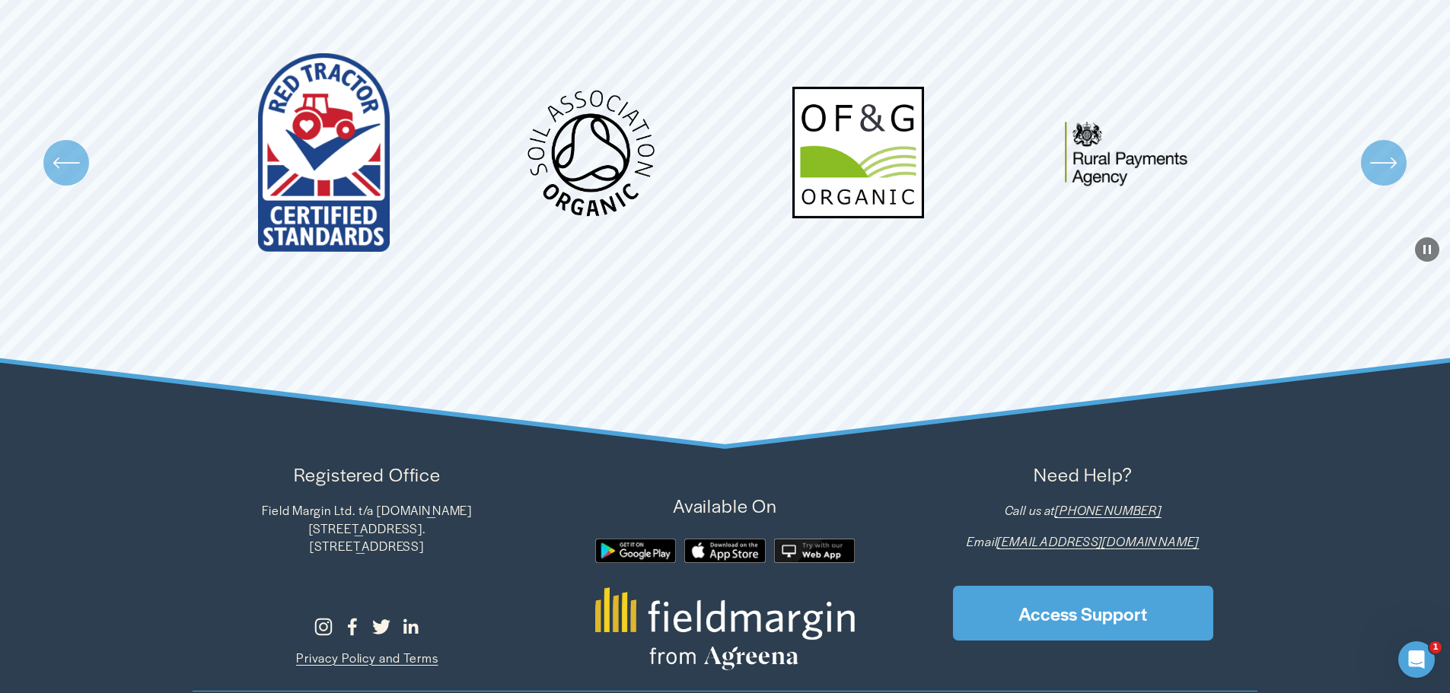
click at [1375, 166] on icon "\a \a \a Next\a \a" at bounding box center [1383, 162] width 27 height 27
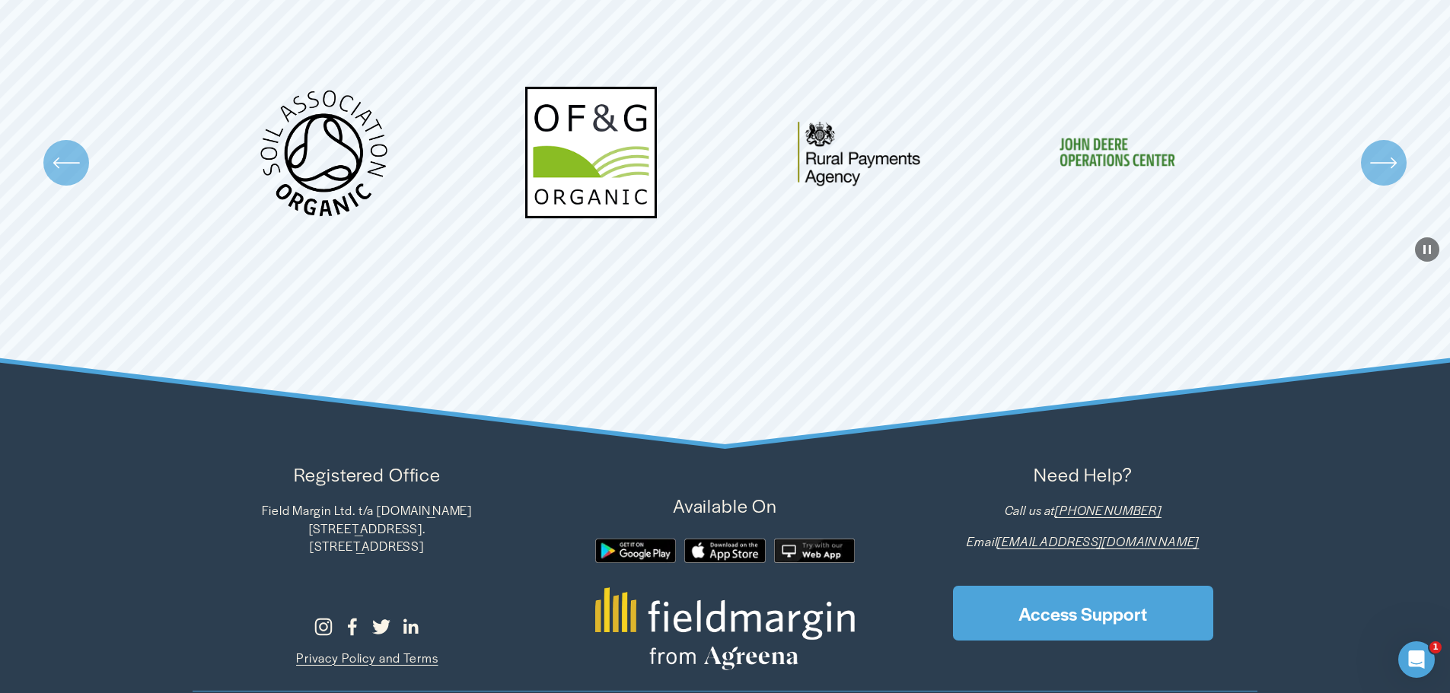
click at [1375, 166] on icon "\a \a \a Next\a \a" at bounding box center [1383, 162] width 27 height 27
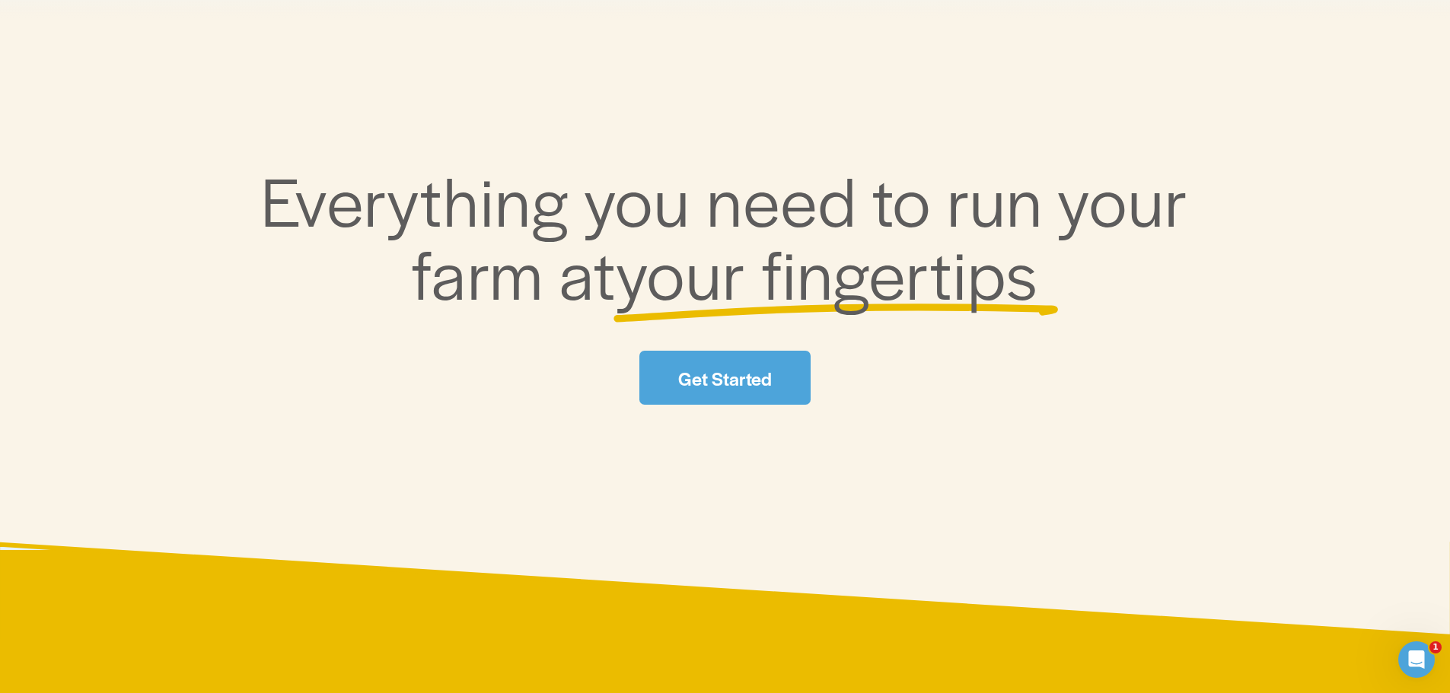
scroll to position [0, 0]
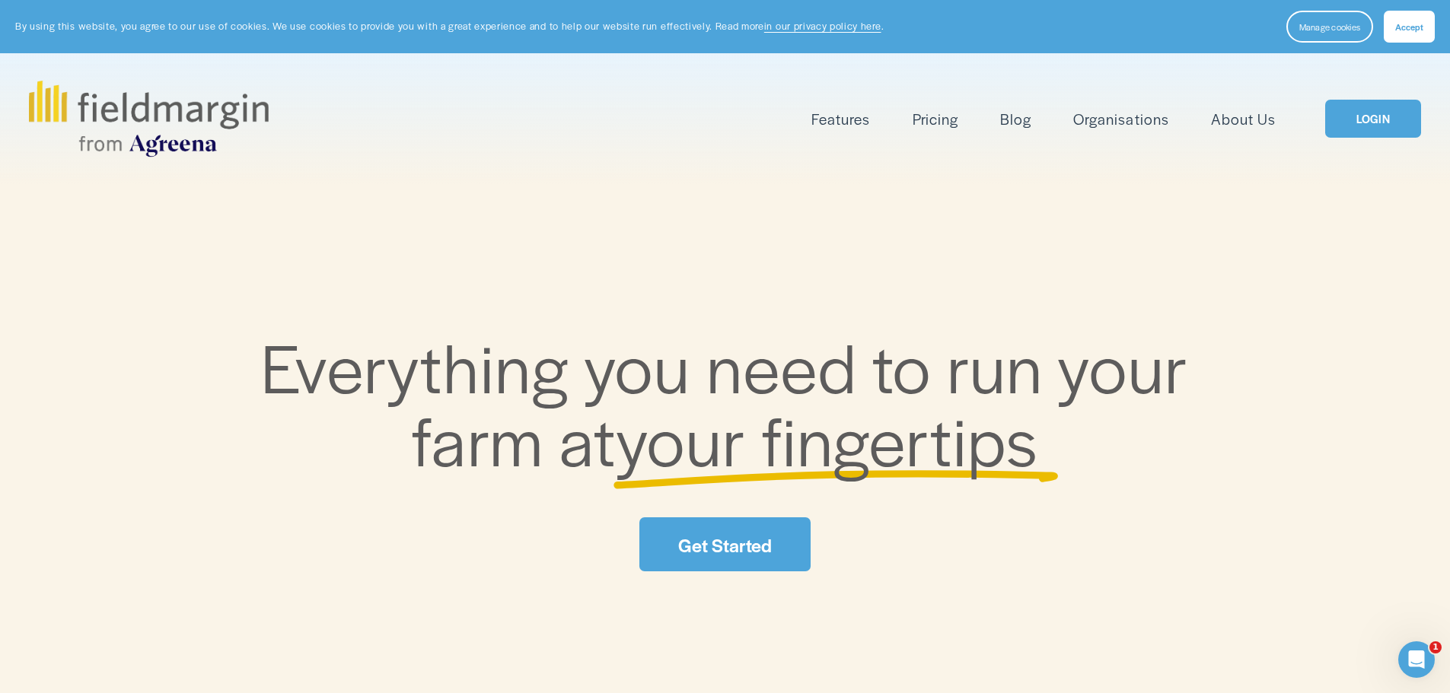
click at [1386, 109] on link "LOGIN" at bounding box center [1373, 119] width 96 height 39
